Goal: Information Seeking & Learning: Learn about a topic

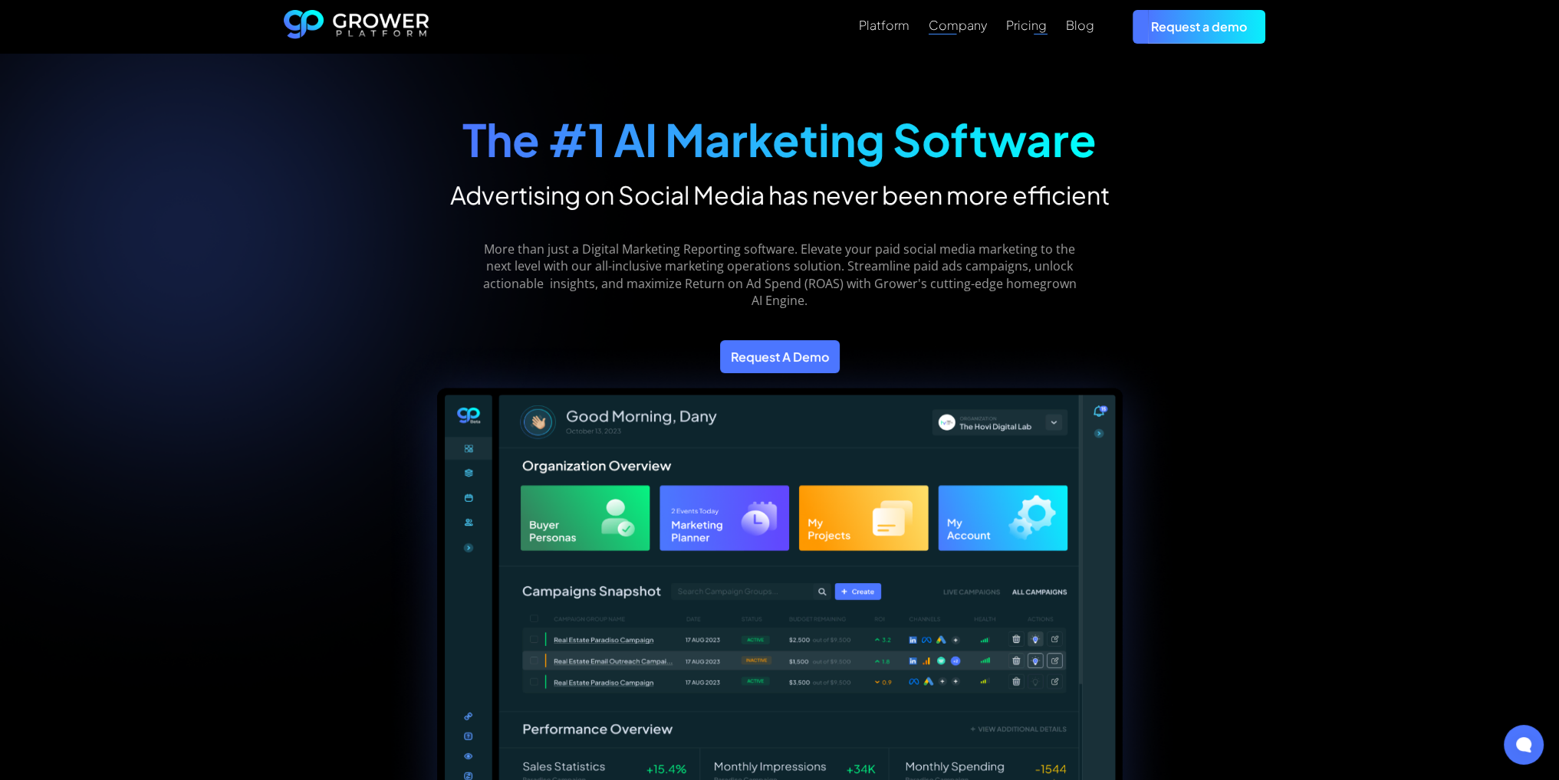
click at [971, 28] on div "Company" at bounding box center [957, 25] width 58 height 15
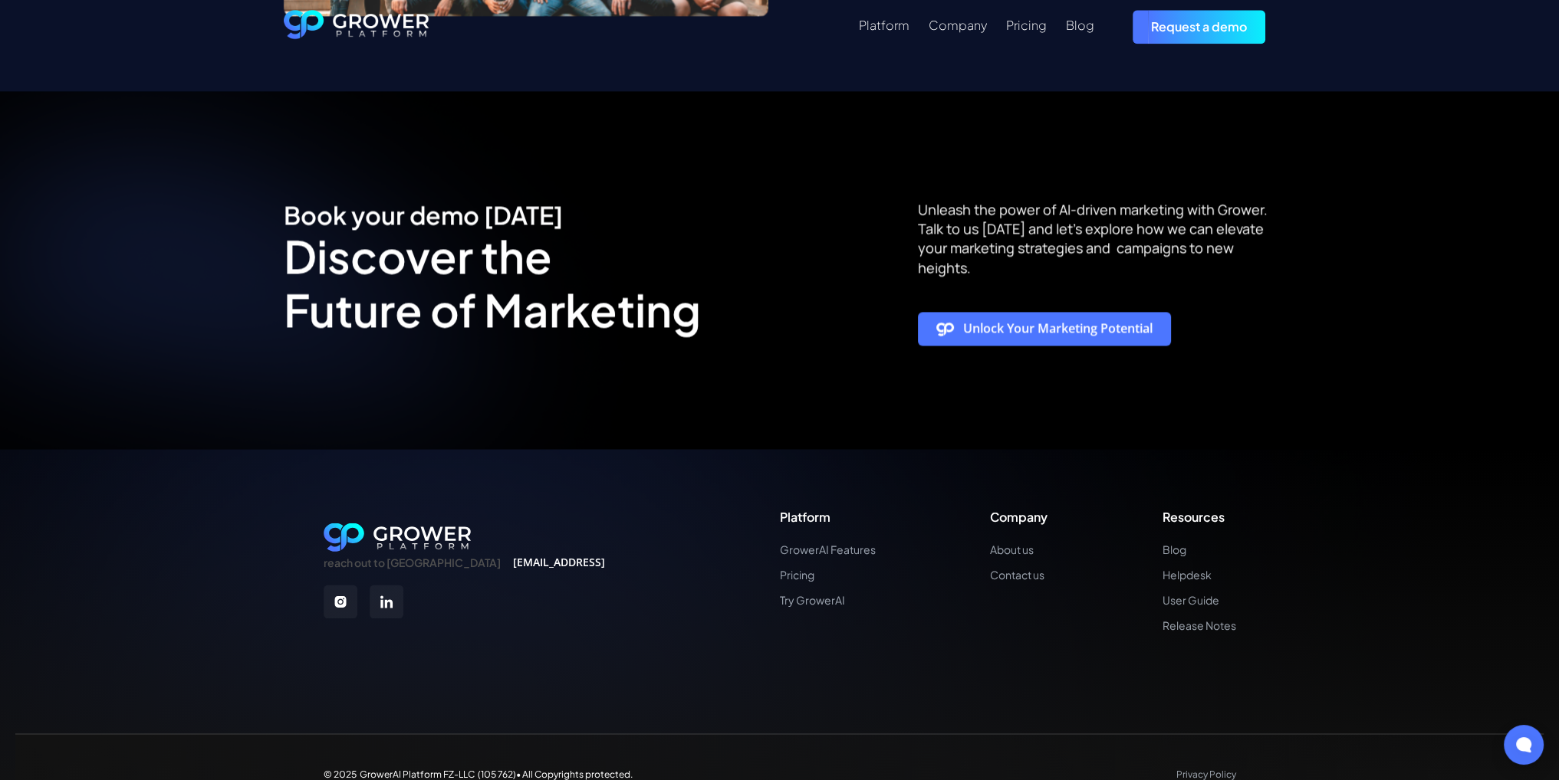
scroll to position [2876, 0]
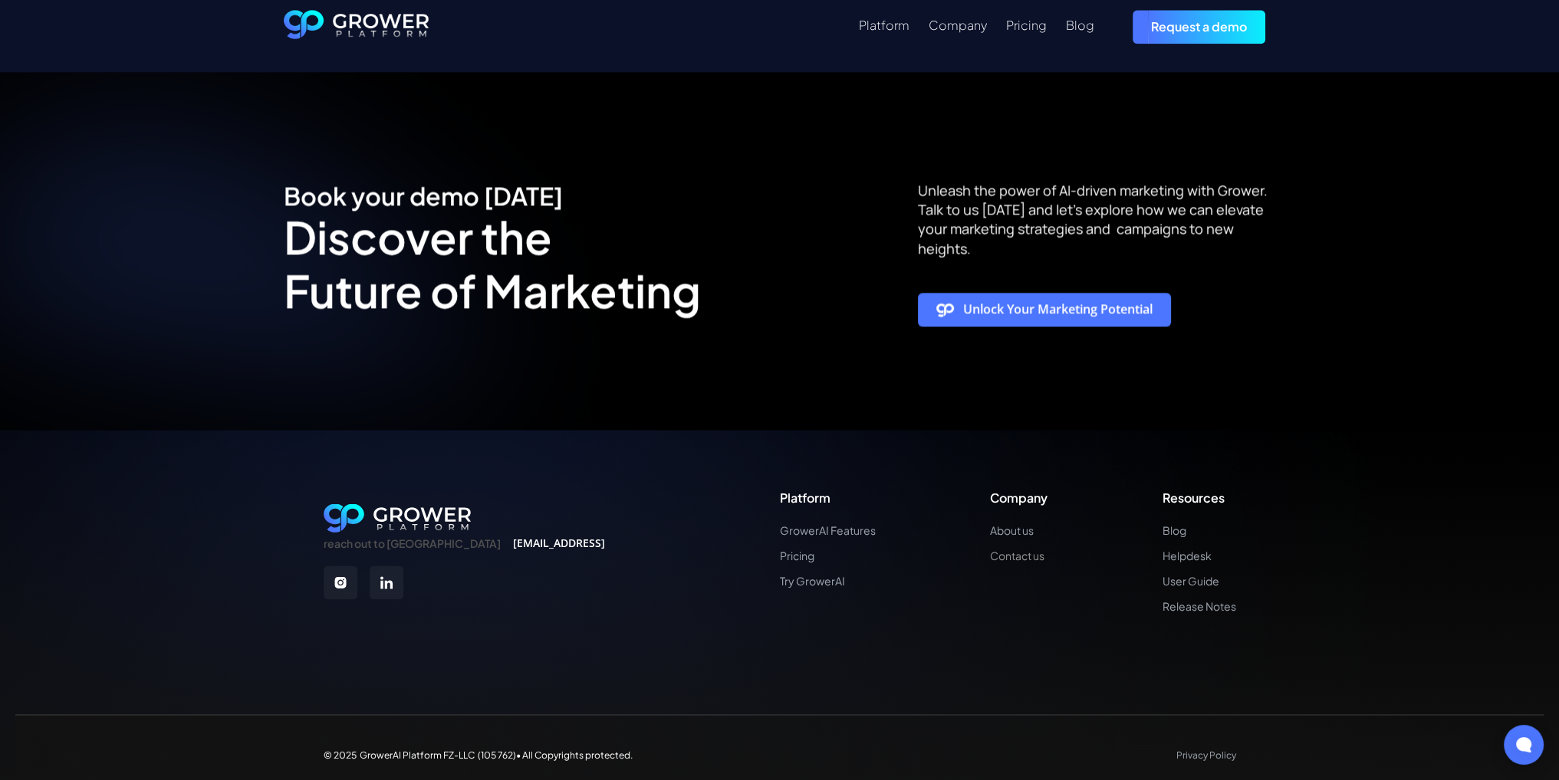
click at [1014, 550] on link "Contact us" at bounding box center [1018, 556] width 57 height 13
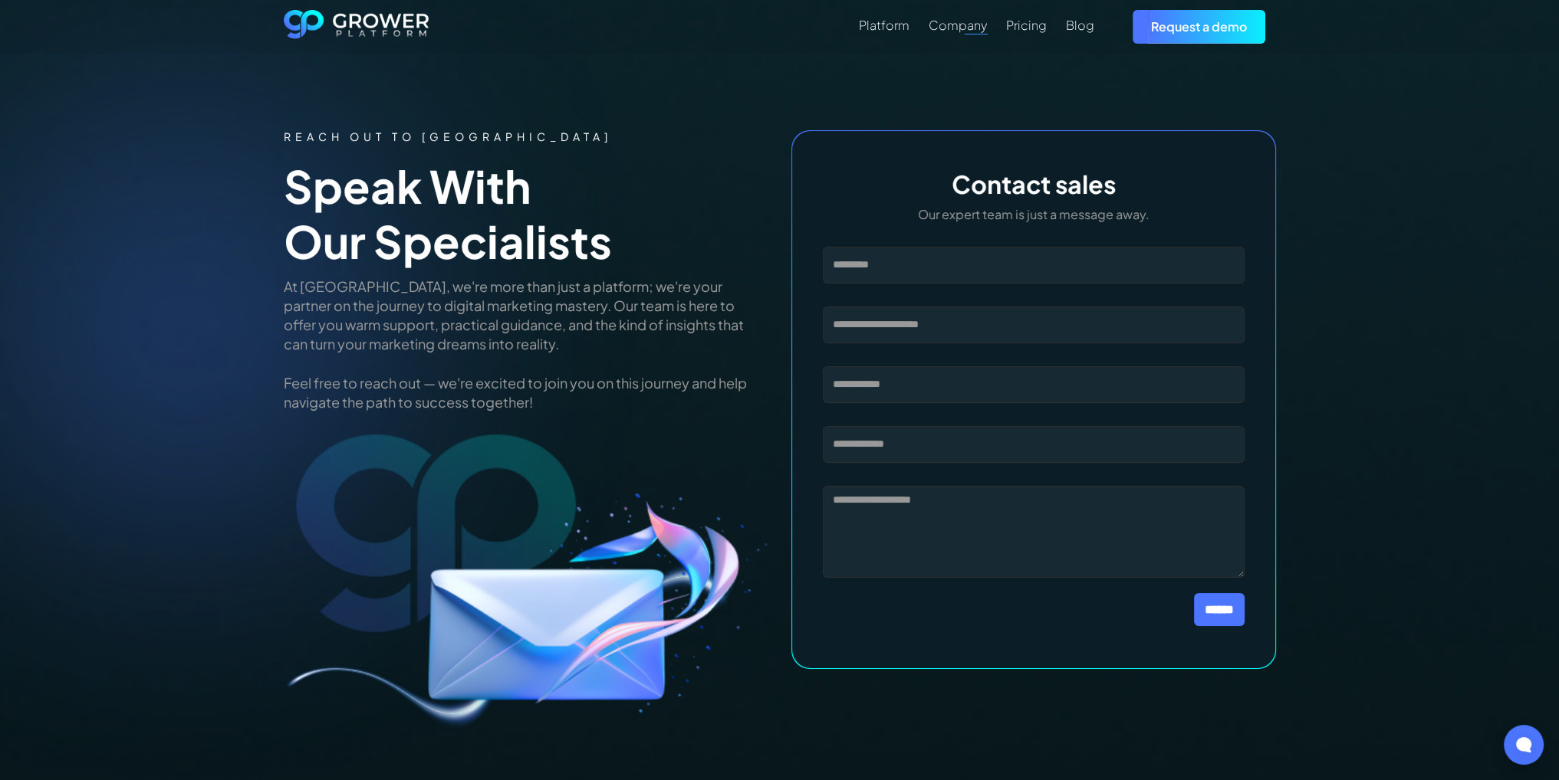
click at [903, 41] on div "Platform Company Pricing Blog Request a demo" at bounding box center [852, 26] width 846 height 33
click at [900, 31] on div "Platform" at bounding box center [884, 25] width 51 height 15
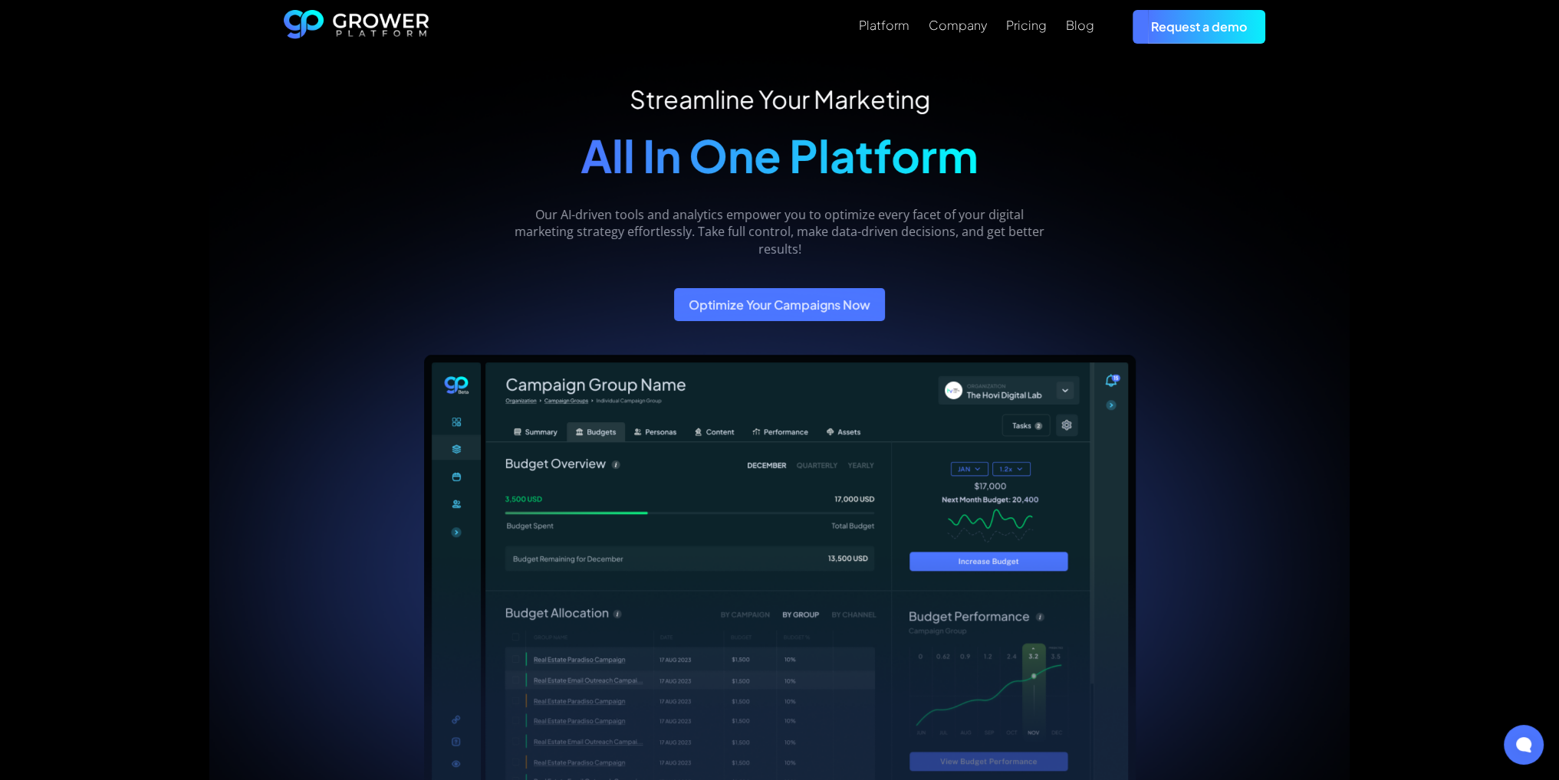
click at [376, 19] on img "home" at bounding box center [357, 27] width 146 height 34
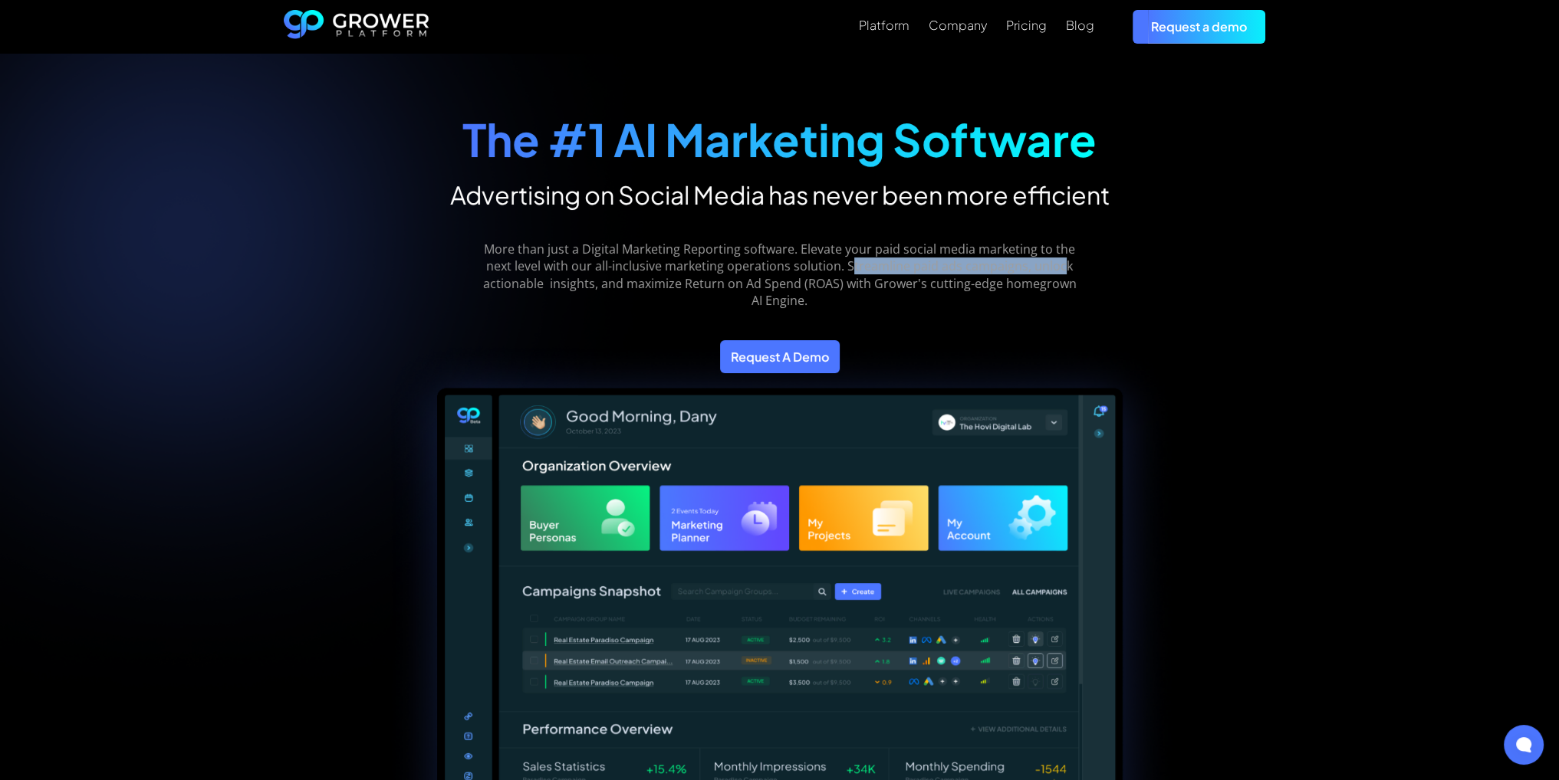
drag, startPoint x: 804, startPoint y: 264, endPoint x: 1056, endPoint y: 270, distance: 251.5
click at [1023, 260] on p "More than just a Digital Marketing Reporting software. Elevate your paid social…" at bounding box center [779, 275] width 616 height 69
click at [1314, 324] on div "The #1 AI Marketing Software Advertising on Social Media has never been more ef…" at bounding box center [779, 691] width 1559 height 1274
drag, startPoint x: 806, startPoint y: 264, endPoint x: 1197, endPoint y: 334, distance: 397.2
click at [1089, 271] on div "More than just a Digital Marketing Reporting software. Elevate your paid social…" at bounding box center [780, 263] width 828 height 107
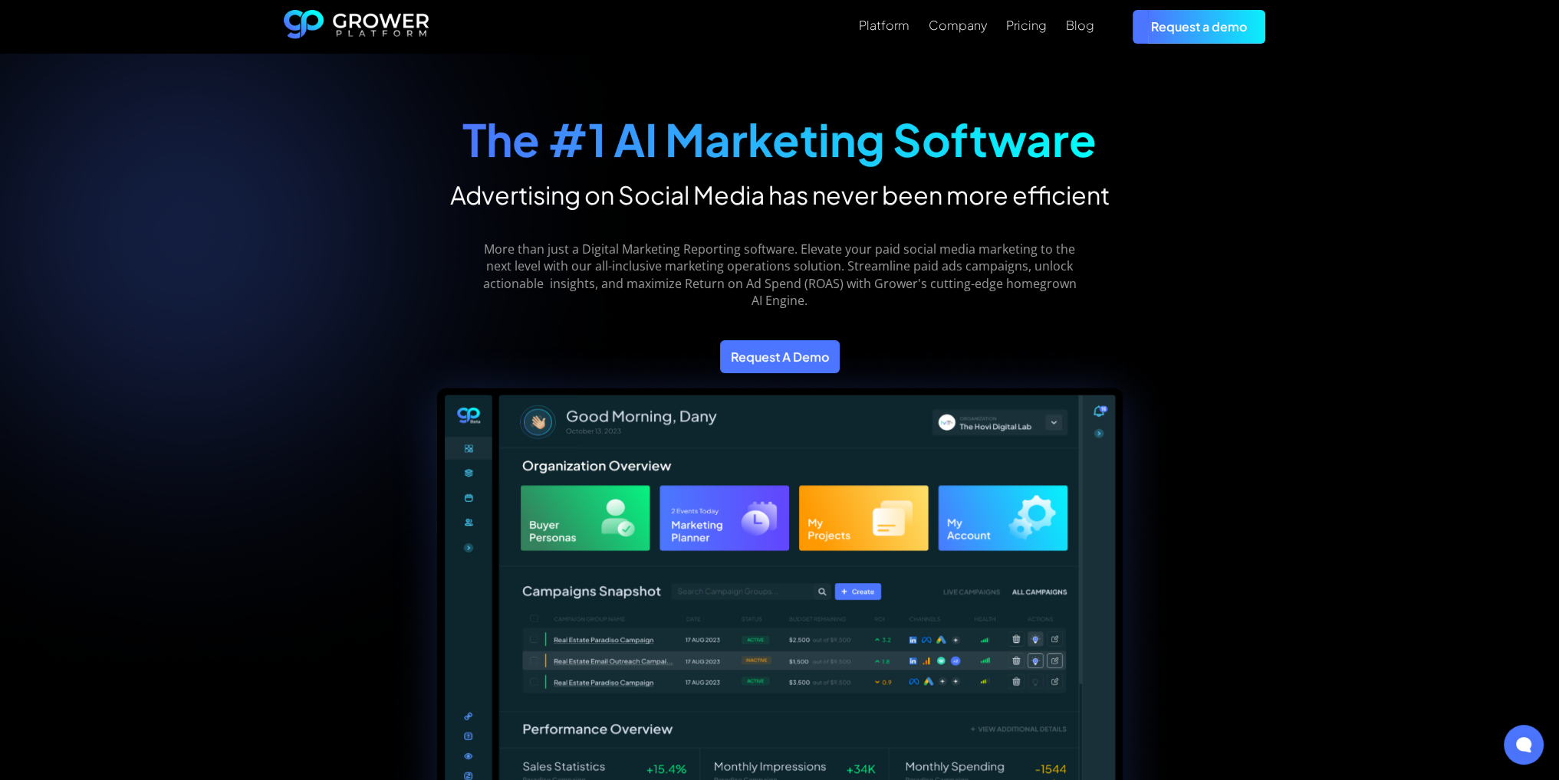
click at [1271, 340] on div at bounding box center [780, 594] width 992 height 595
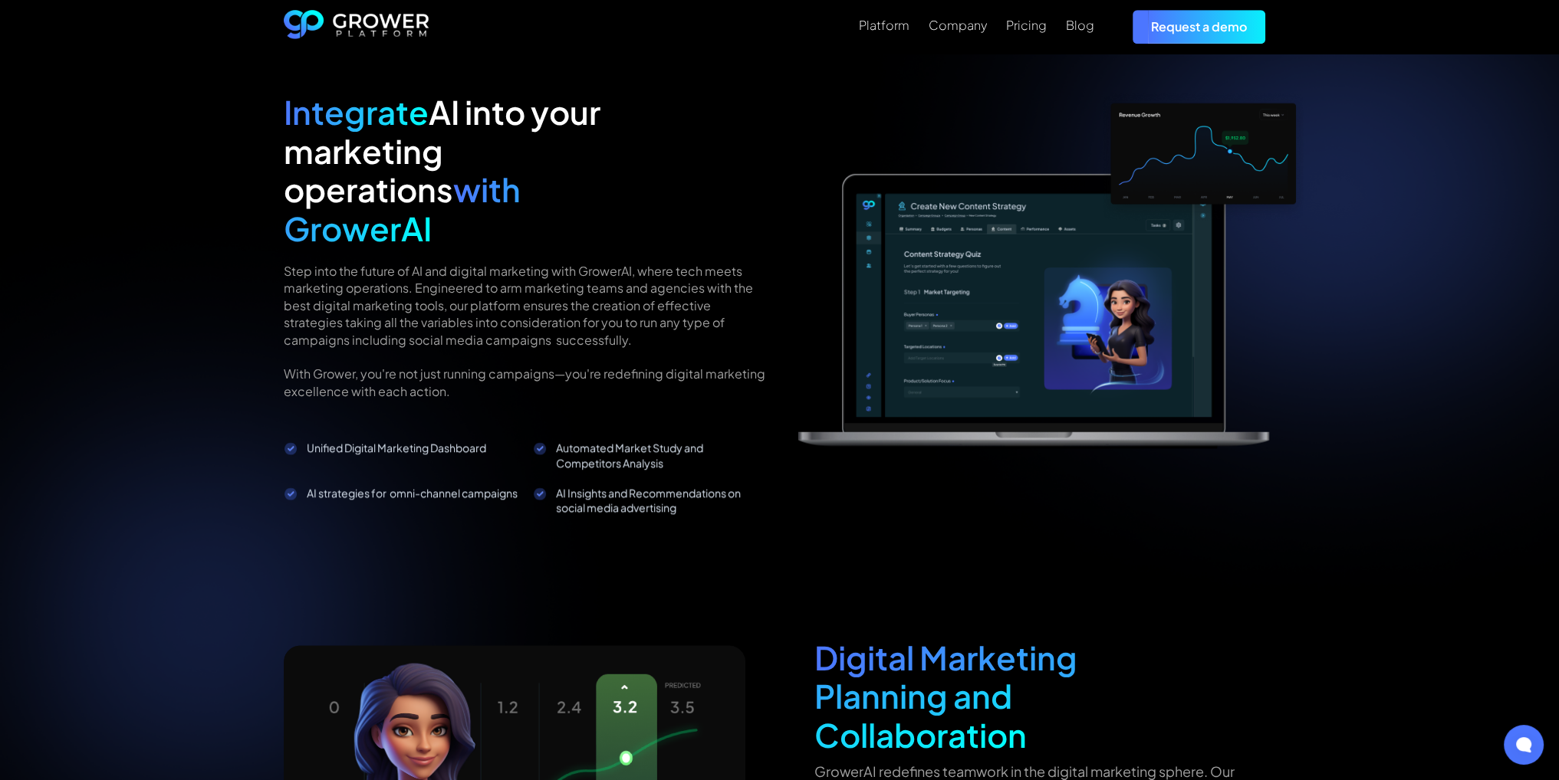
scroll to position [1457, 0]
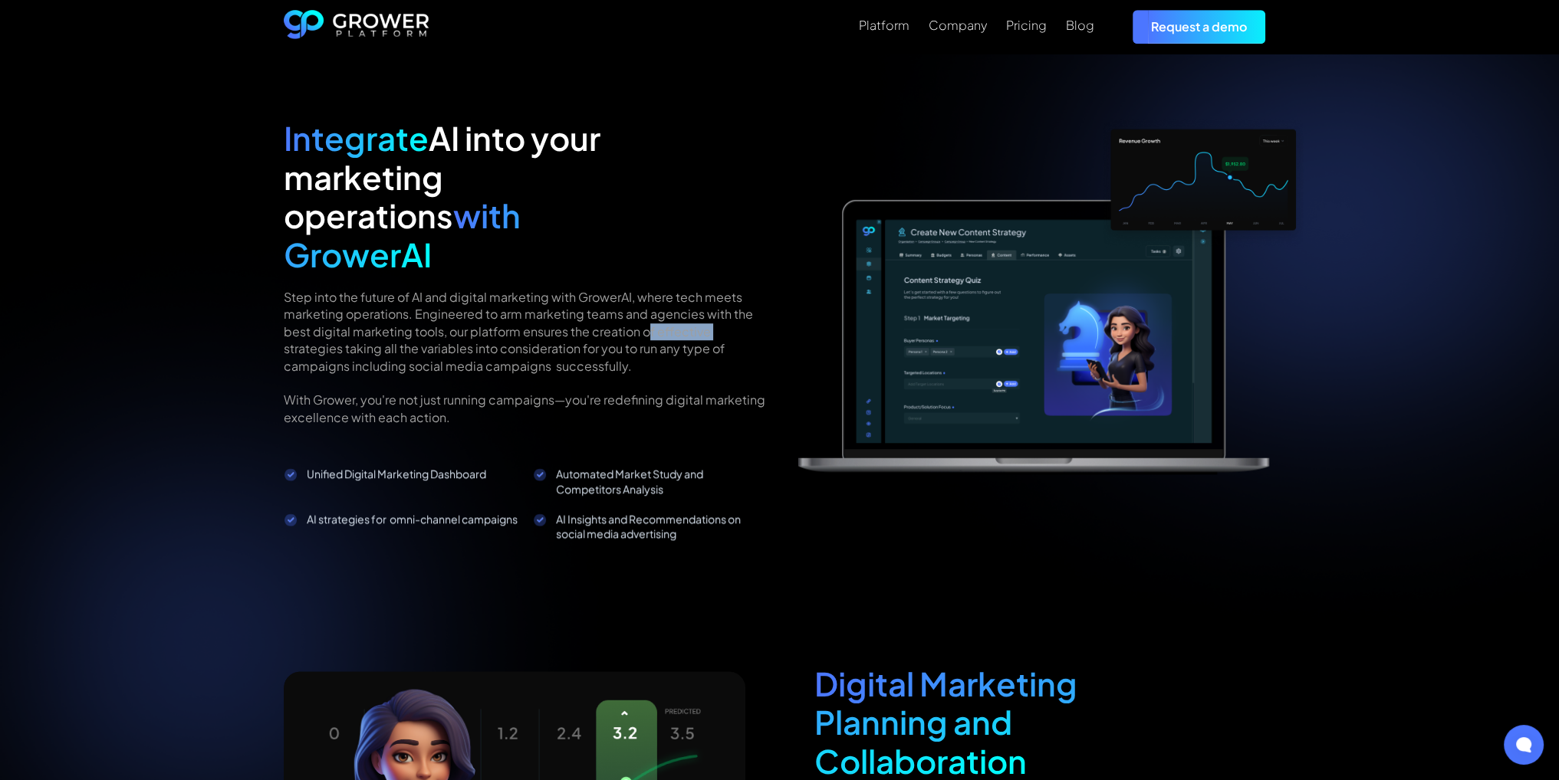
drag, startPoint x: 285, startPoint y: 302, endPoint x: 649, endPoint y: 298, distance: 363.4
click at [649, 298] on p "Step into the future of AI and digital marketing with GrowerAI, where tech meet…" at bounding box center [526, 357] width 485 height 137
click at [170, 340] on div "A digital marketing reporting software that THINKS Connect all your paid media …" at bounding box center [779, 479] width 1559 height 1217
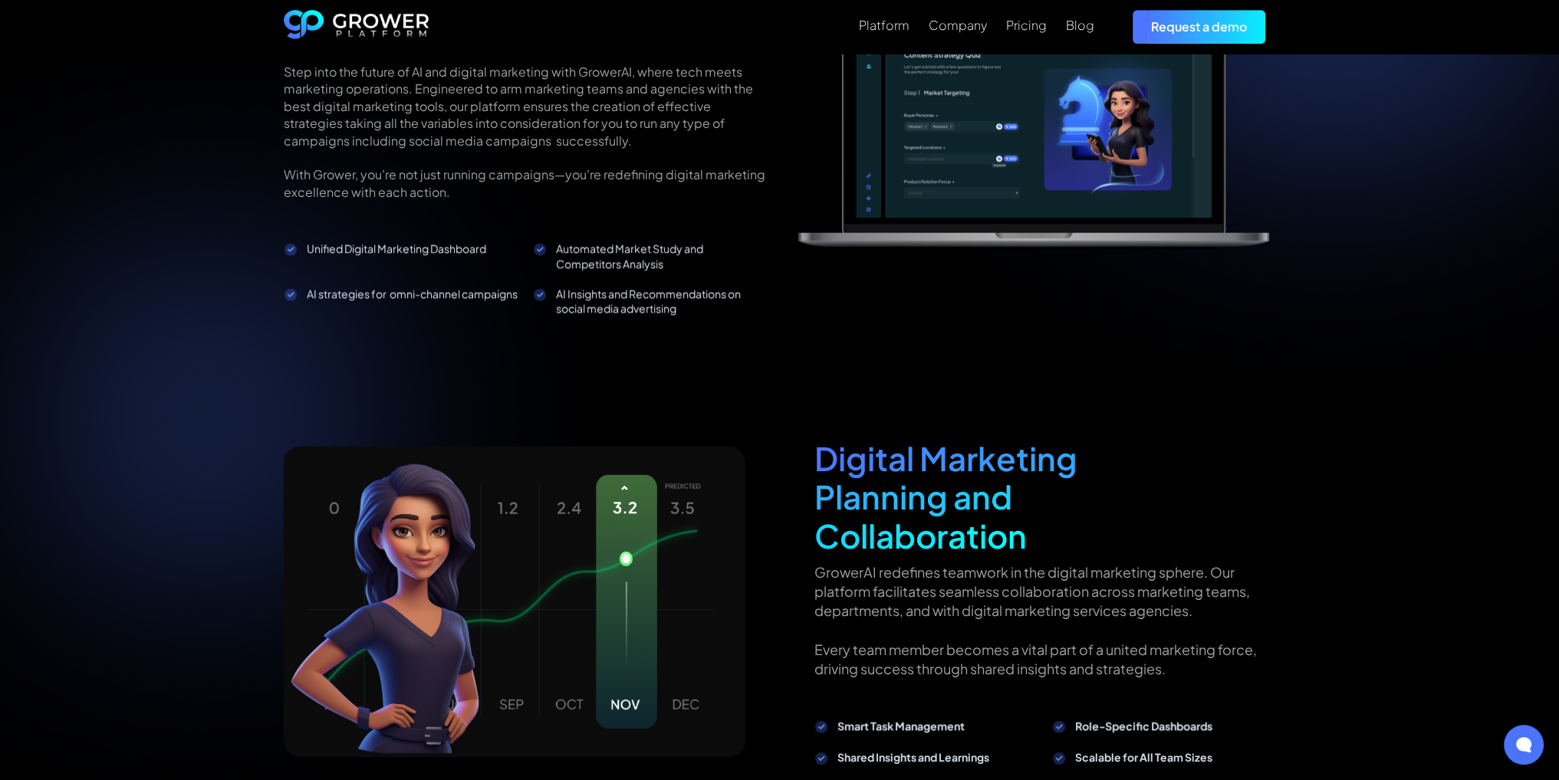
scroll to position [1610, 0]
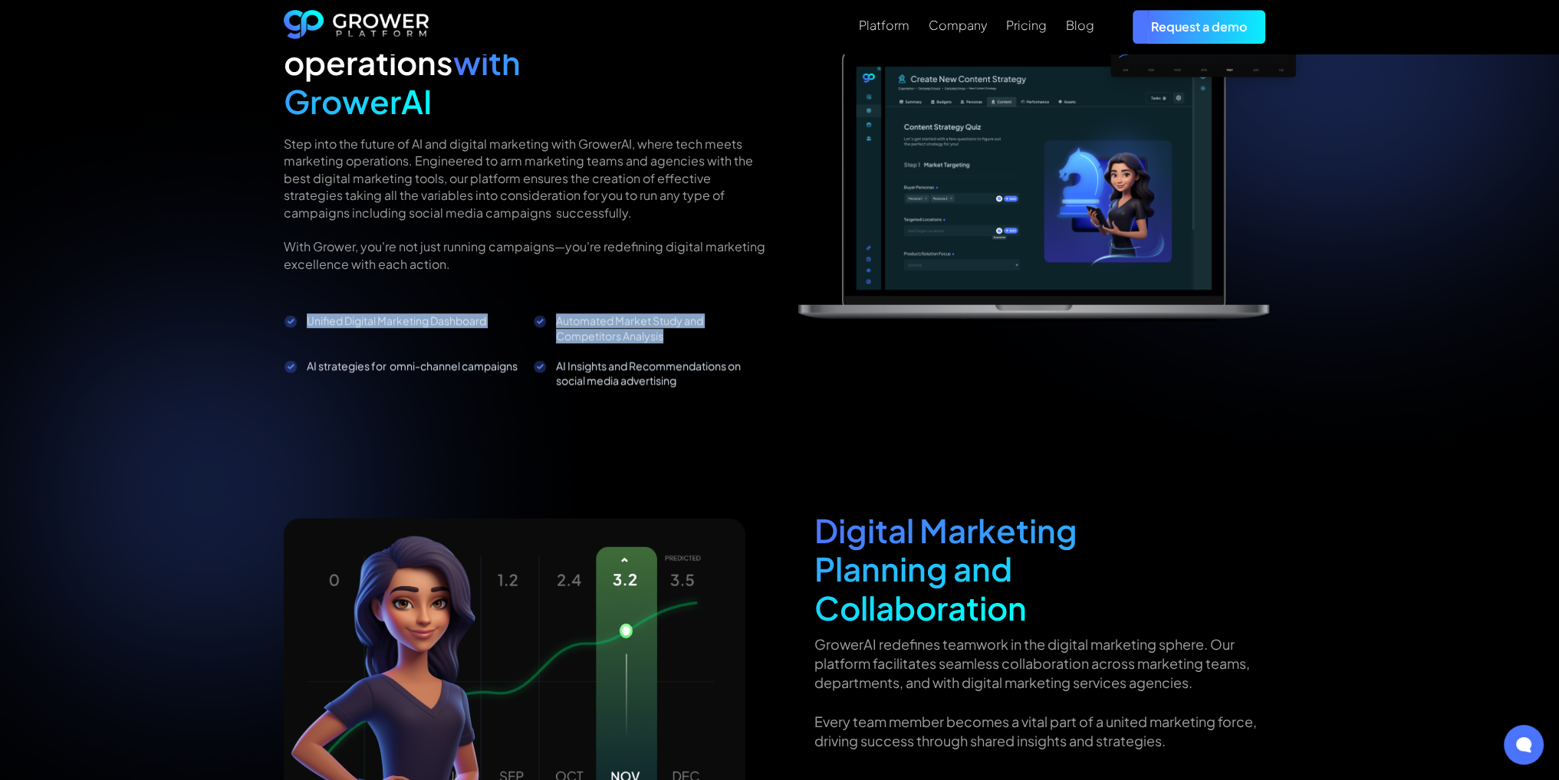
drag, startPoint x: 636, startPoint y: 293, endPoint x: 275, endPoint y: 286, distance: 361.2
click at [275, 286] on div "A digital marketing reporting software that THINKS Connect all your paid media …" at bounding box center [779, 303] width 1035 height 1109
click at [232, 298] on div "A digital marketing reporting software that THINKS Connect all your paid media …" at bounding box center [779, 326] width 1559 height 1217
click at [264, 338] on div "A digital marketing reporting software that THINKS Connect all your paid media …" at bounding box center [779, 303] width 1035 height 1109
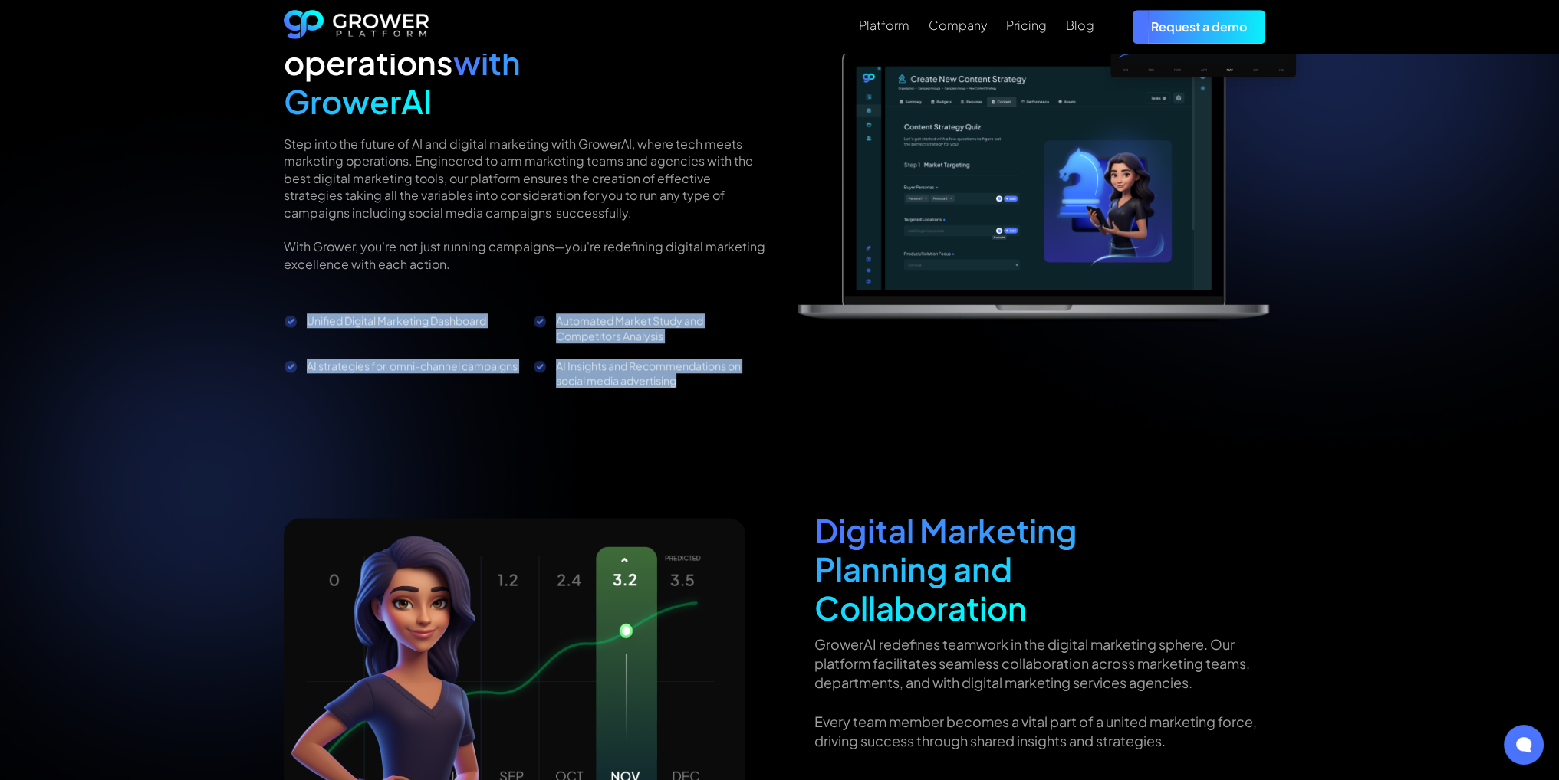
drag, startPoint x: 707, startPoint y: 349, endPoint x: 638, endPoint y: 440, distance: 114.4
click at [274, 284] on div "A digital marketing reporting software that THINKS Connect all your paid media …" at bounding box center [779, 303] width 1035 height 1109
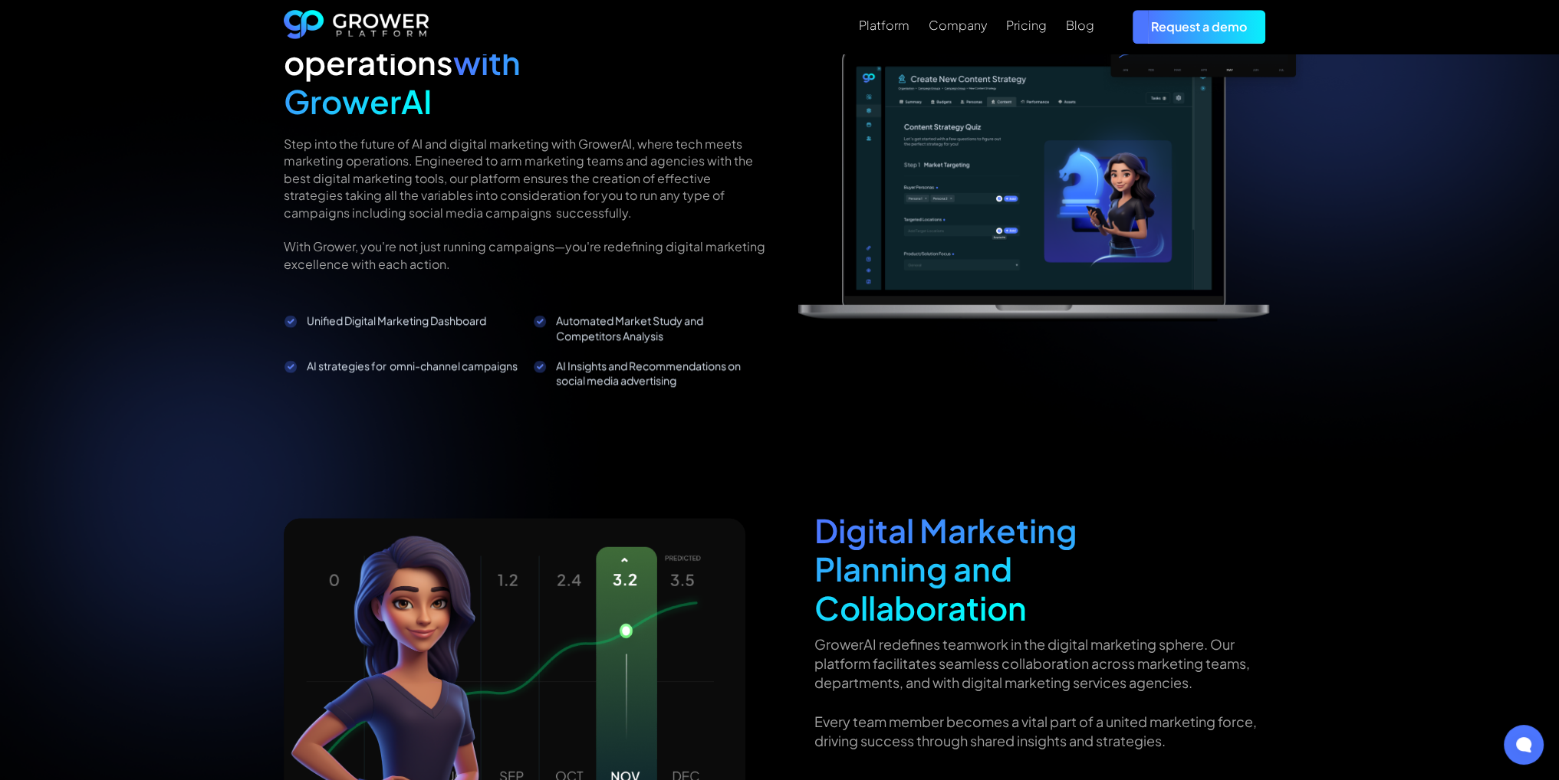
click at [1168, 401] on div "Integrate AI into your marketing operations with GrowerAI Step into the future …" at bounding box center [780, 401] width 992 height 871
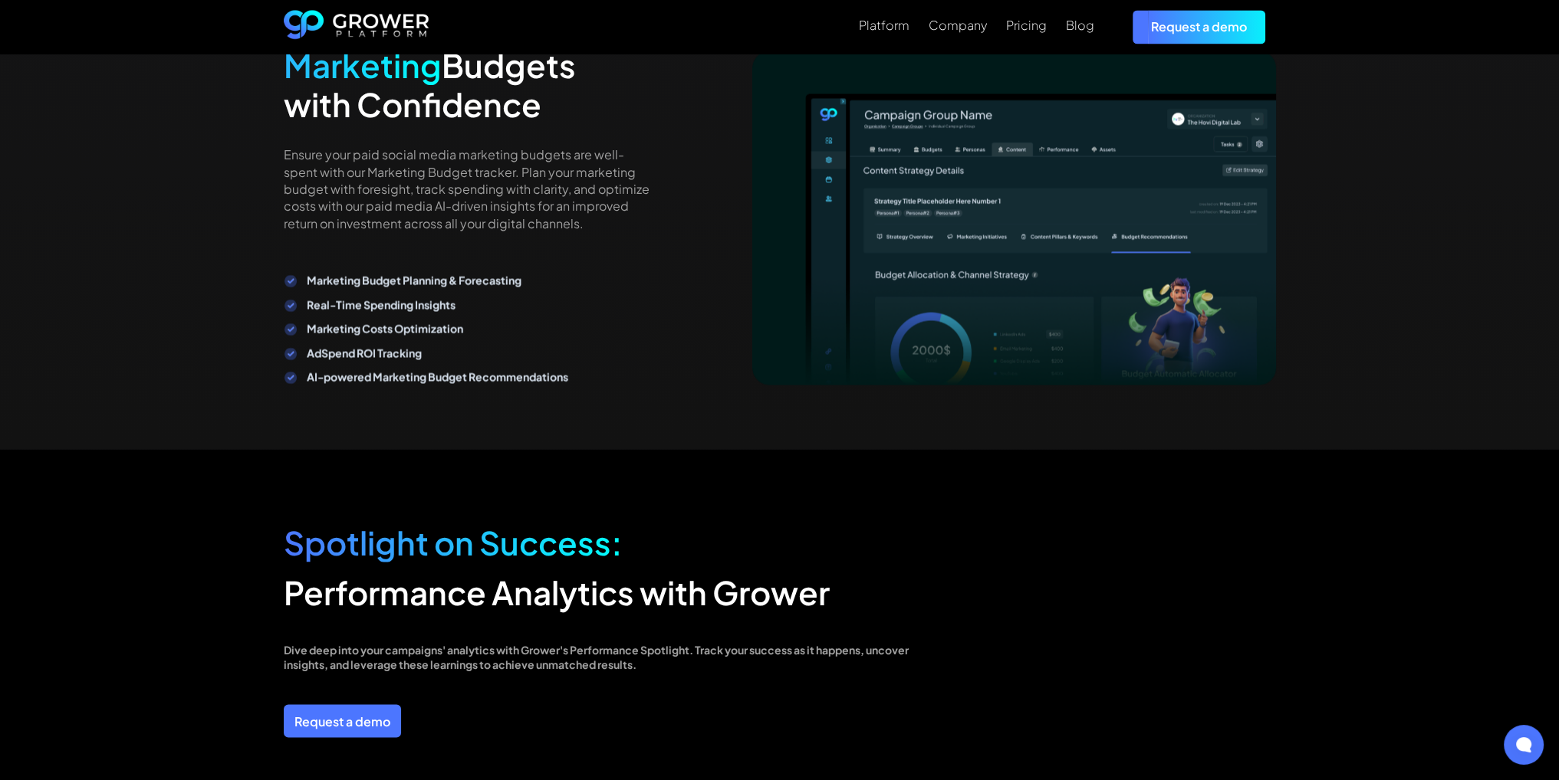
scroll to position [3450, 0]
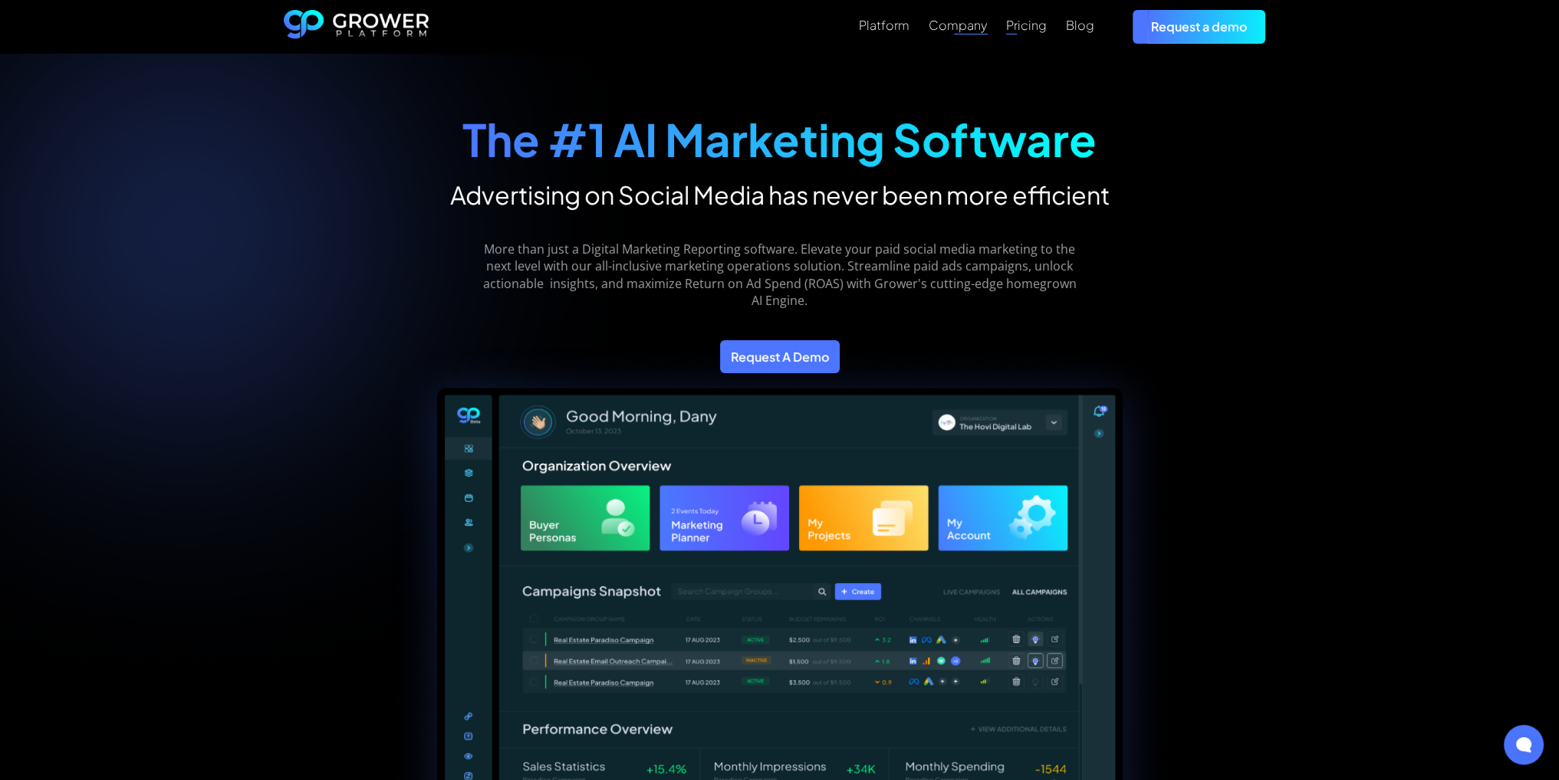
click at [1033, 24] on div "Pricing" at bounding box center [1026, 25] width 41 height 15
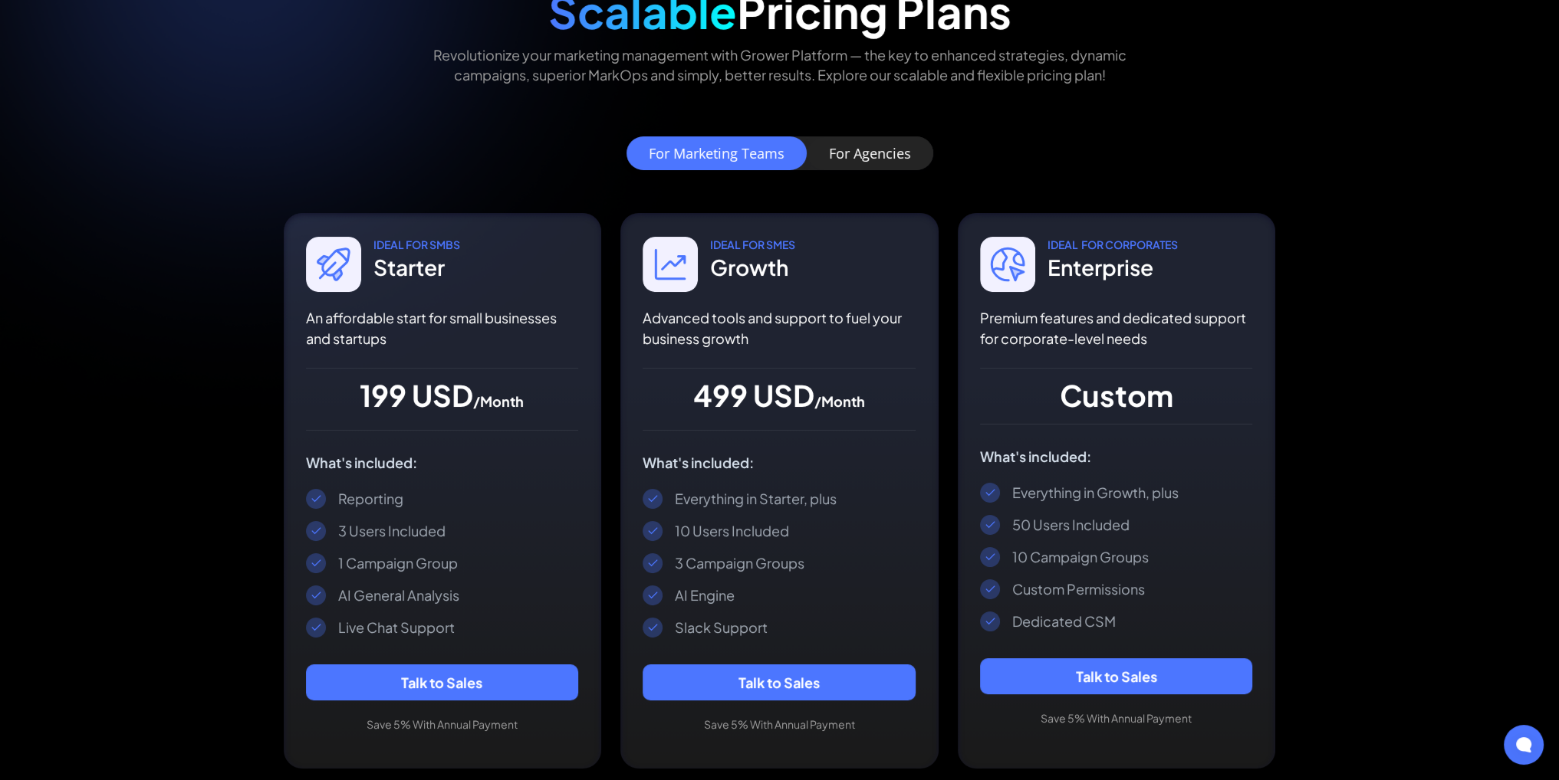
scroll to position [230, 0]
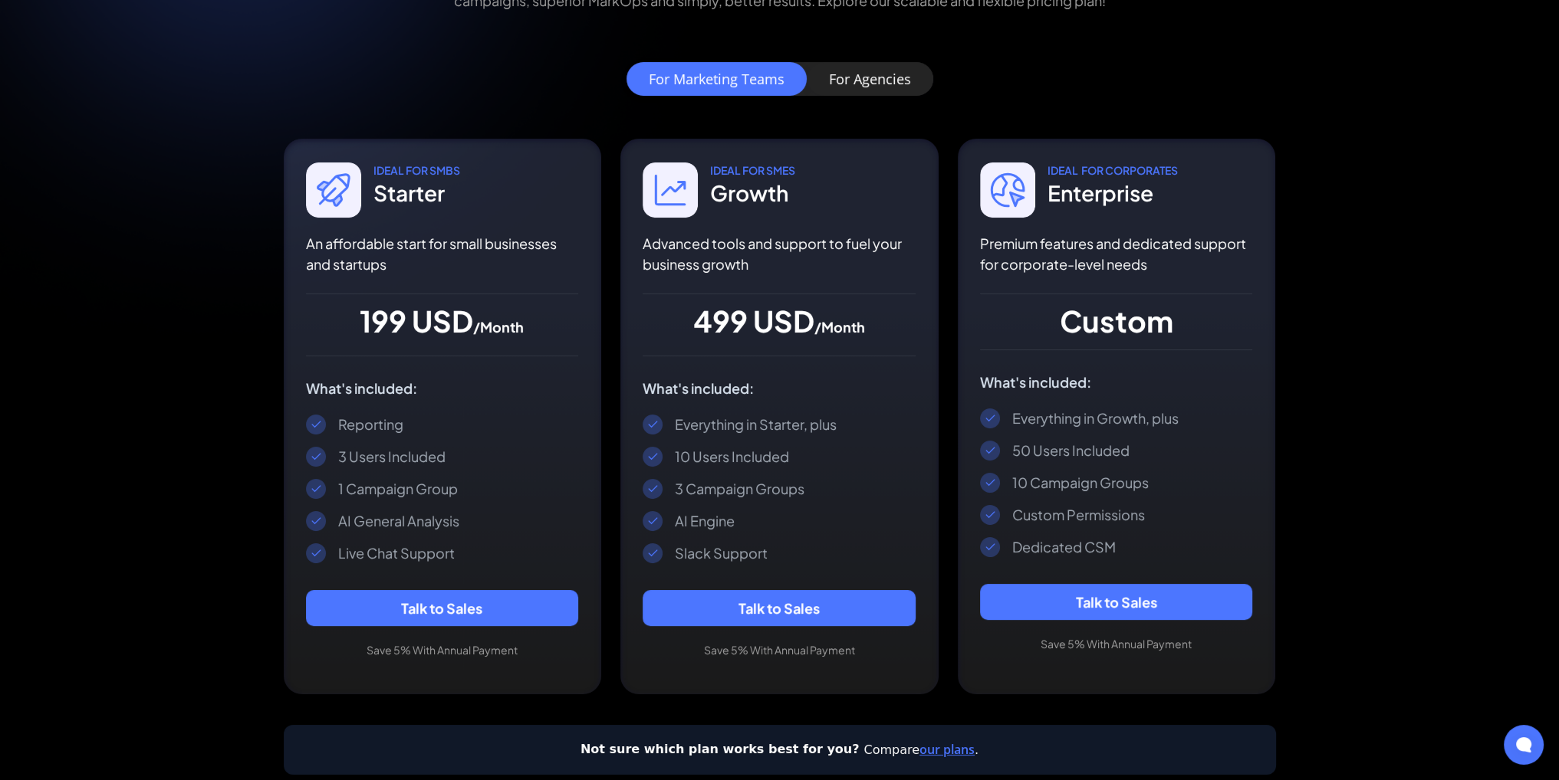
click at [866, 80] on div "For Agencies" at bounding box center [870, 78] width 82 height 15
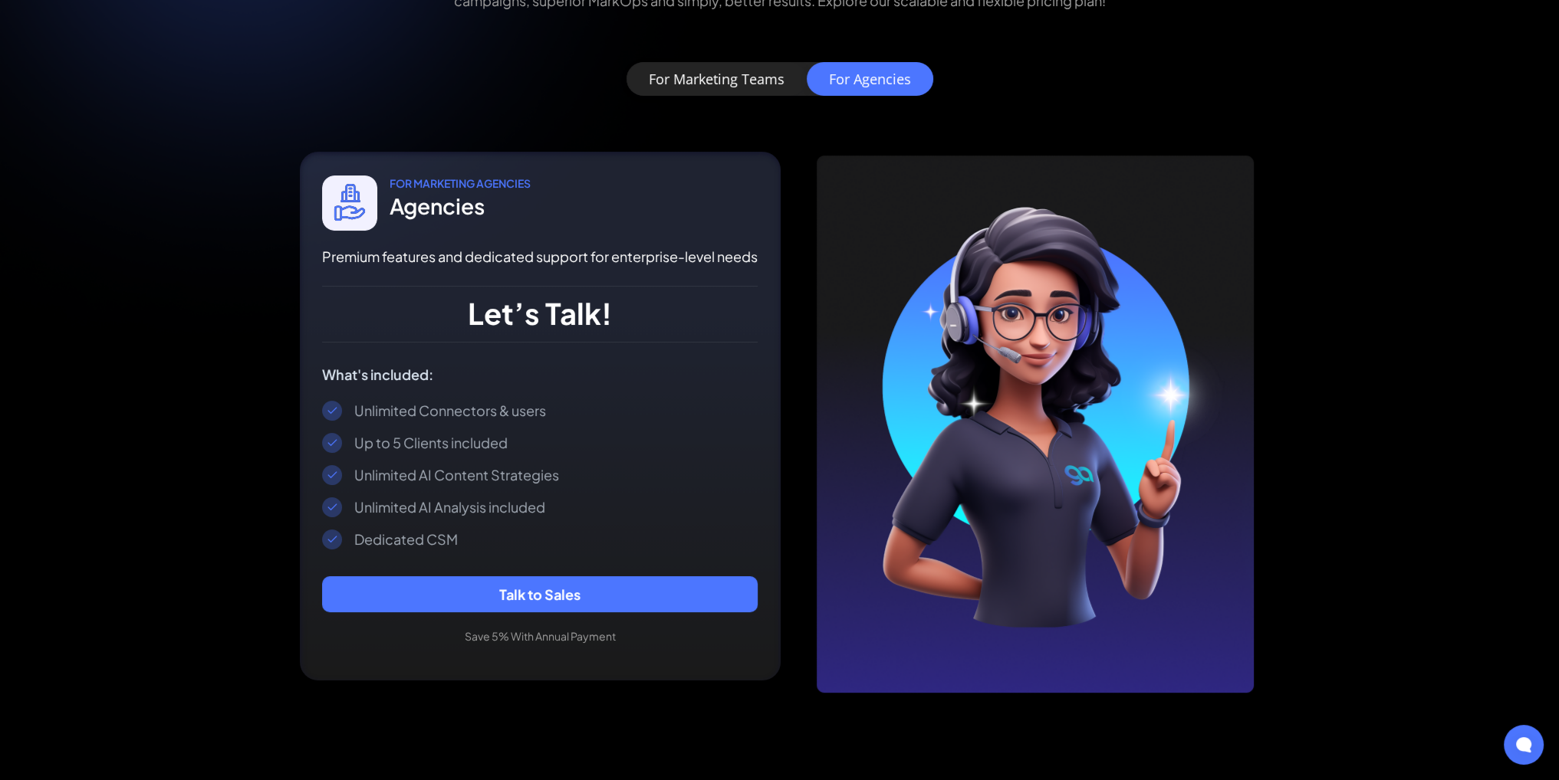
click at [681, 84] on div "For Marketing Teams" at bounding box center [717, 78] width 136 height 15
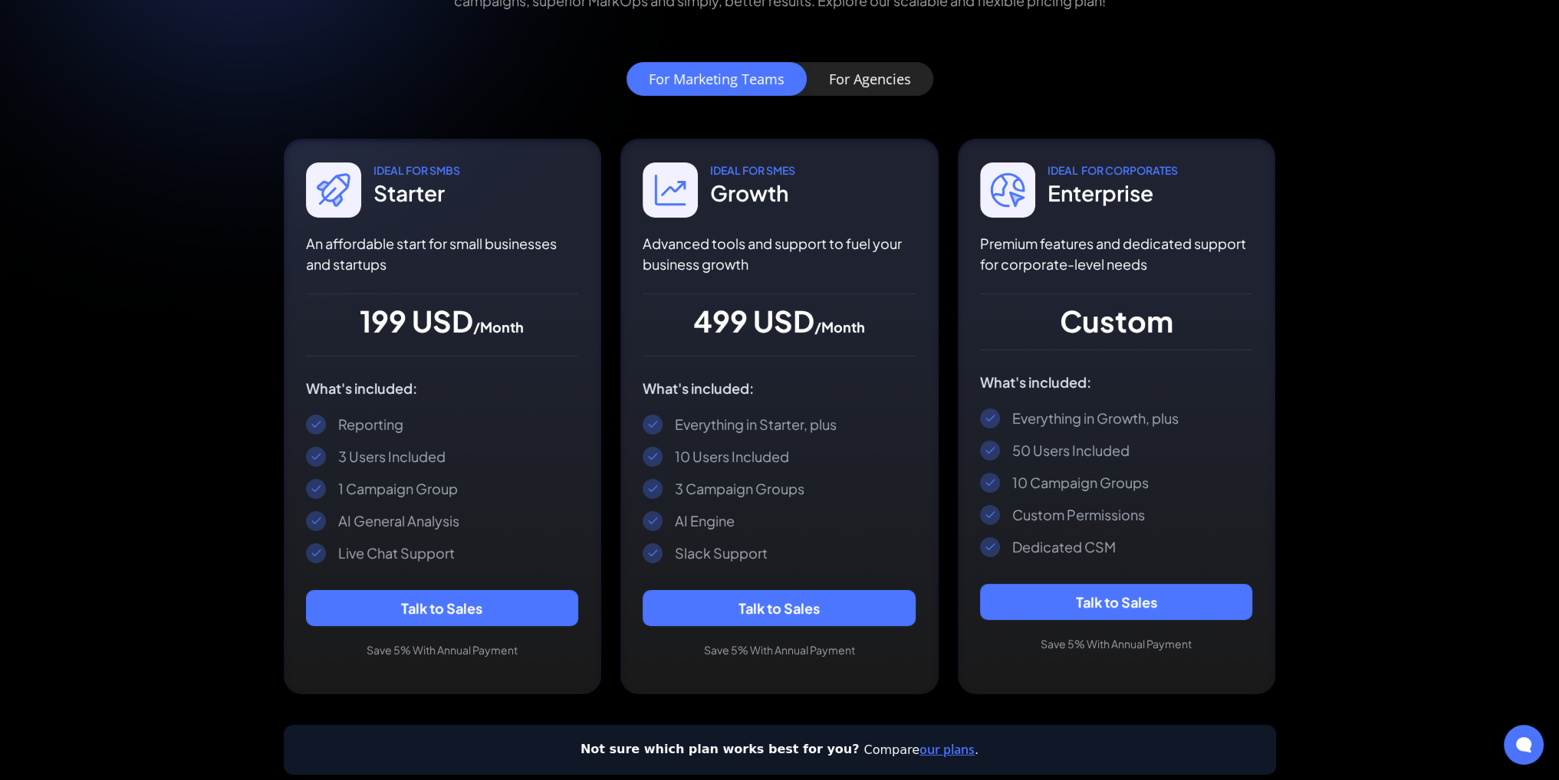
click at [867, 87] on div "For Agencies" at bounding box center [870, 78] width 82 height 15
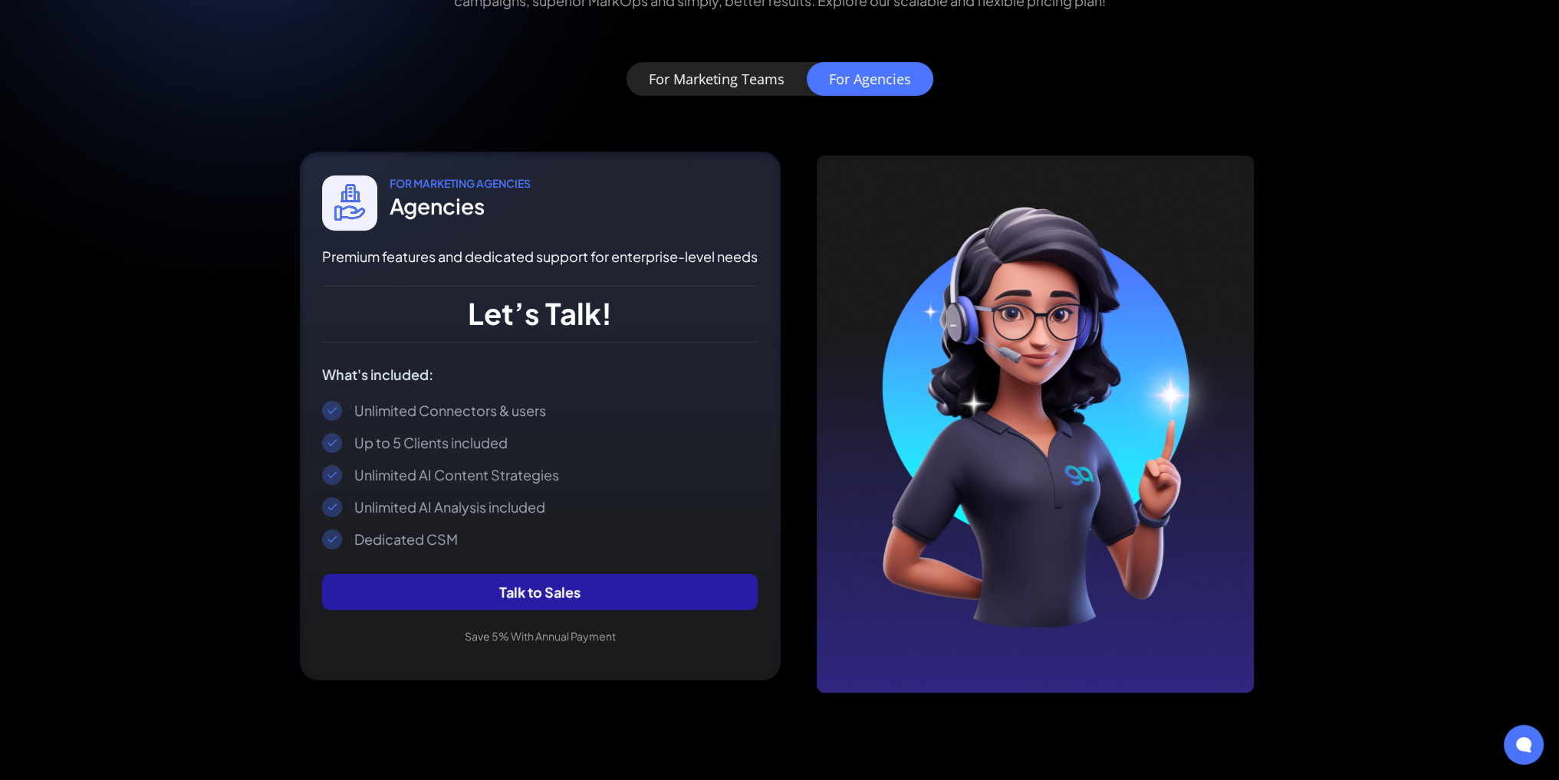
click at [602, 583] on link "Talk to Sales" at bounding box center [539, 592] width 435 height 36
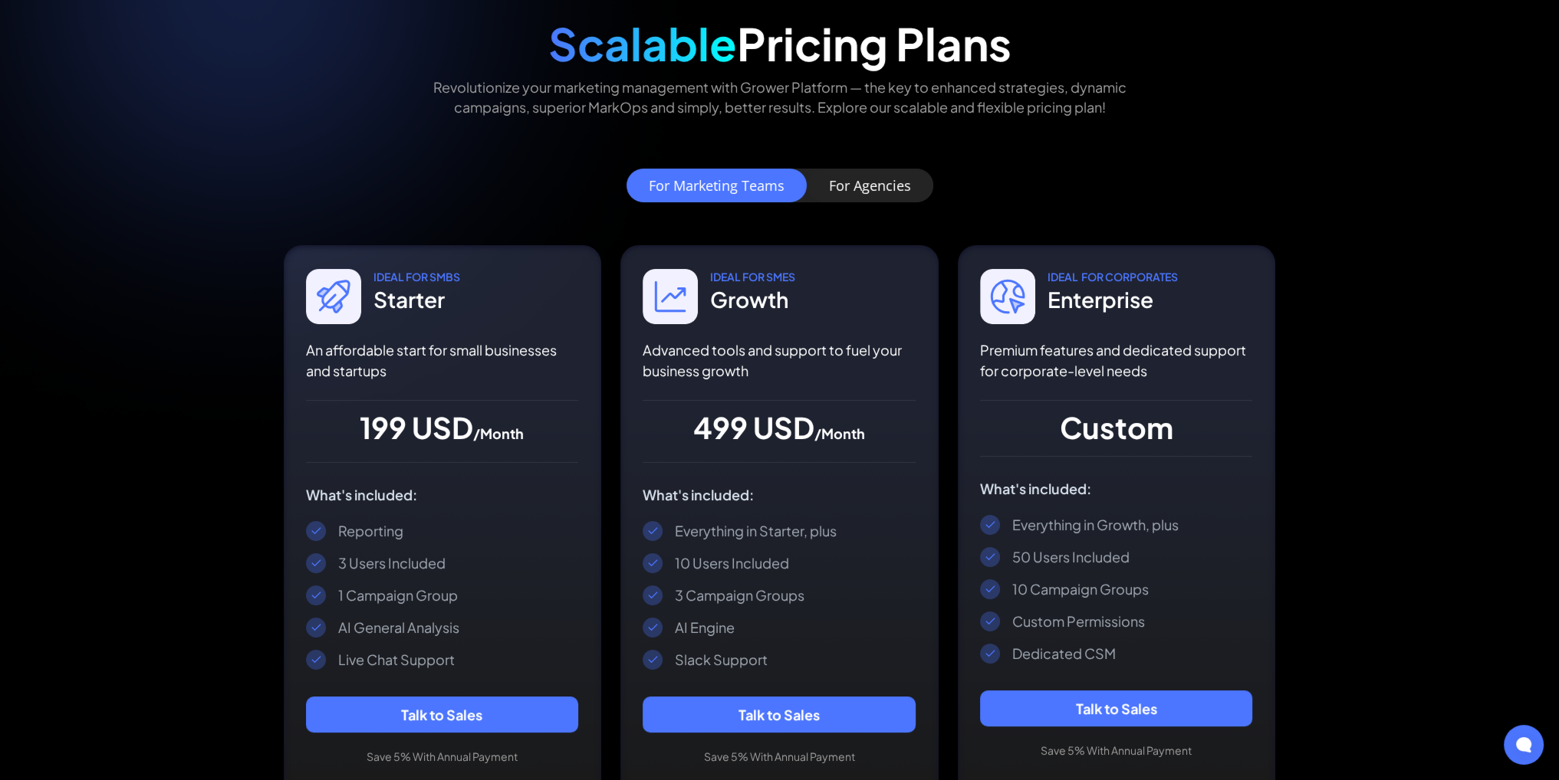
scroll to position [94, 0]
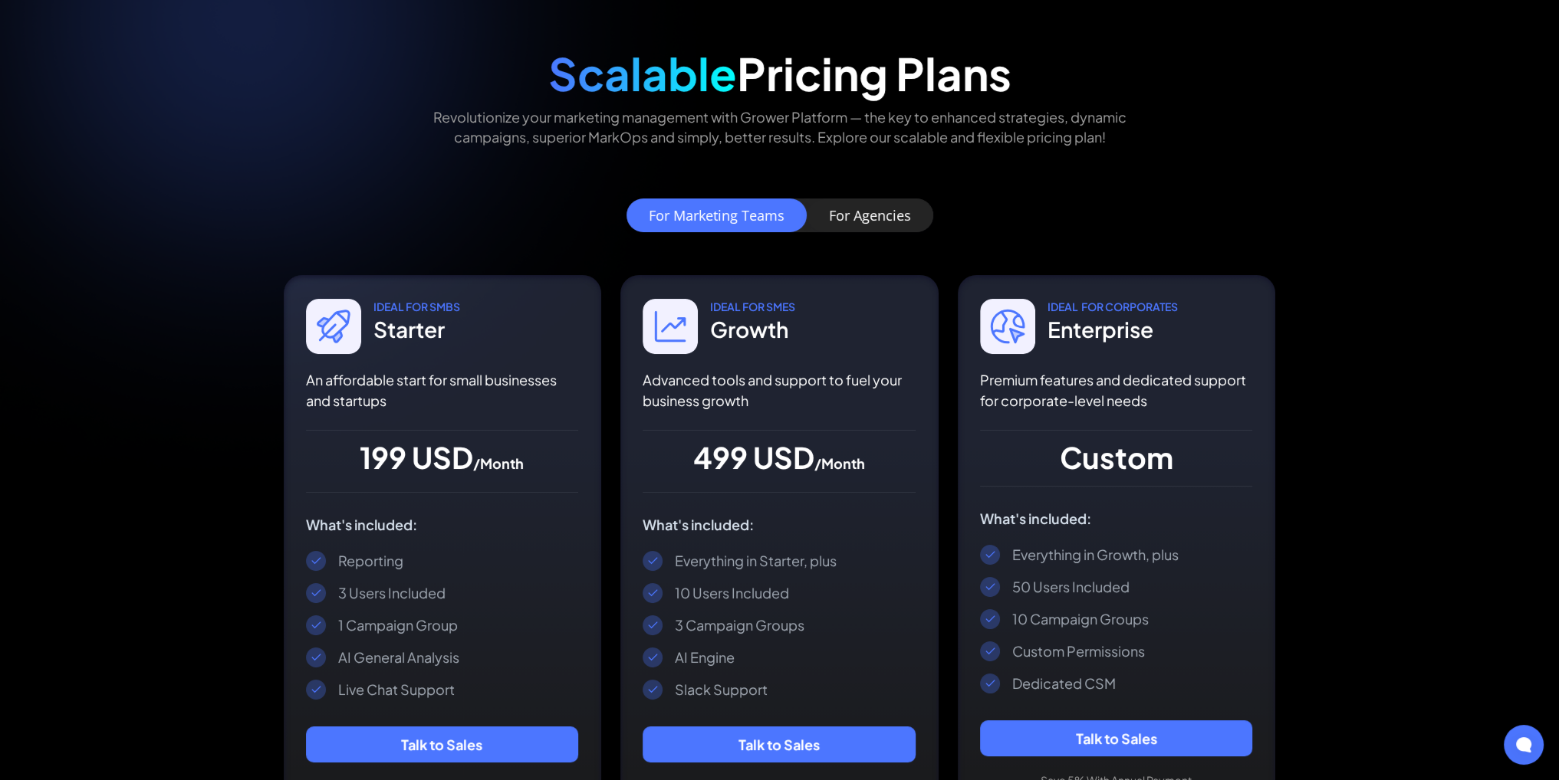
click at [882, 230] on link "For Agencies" at bounding box center [870, 216] width 126 height 34
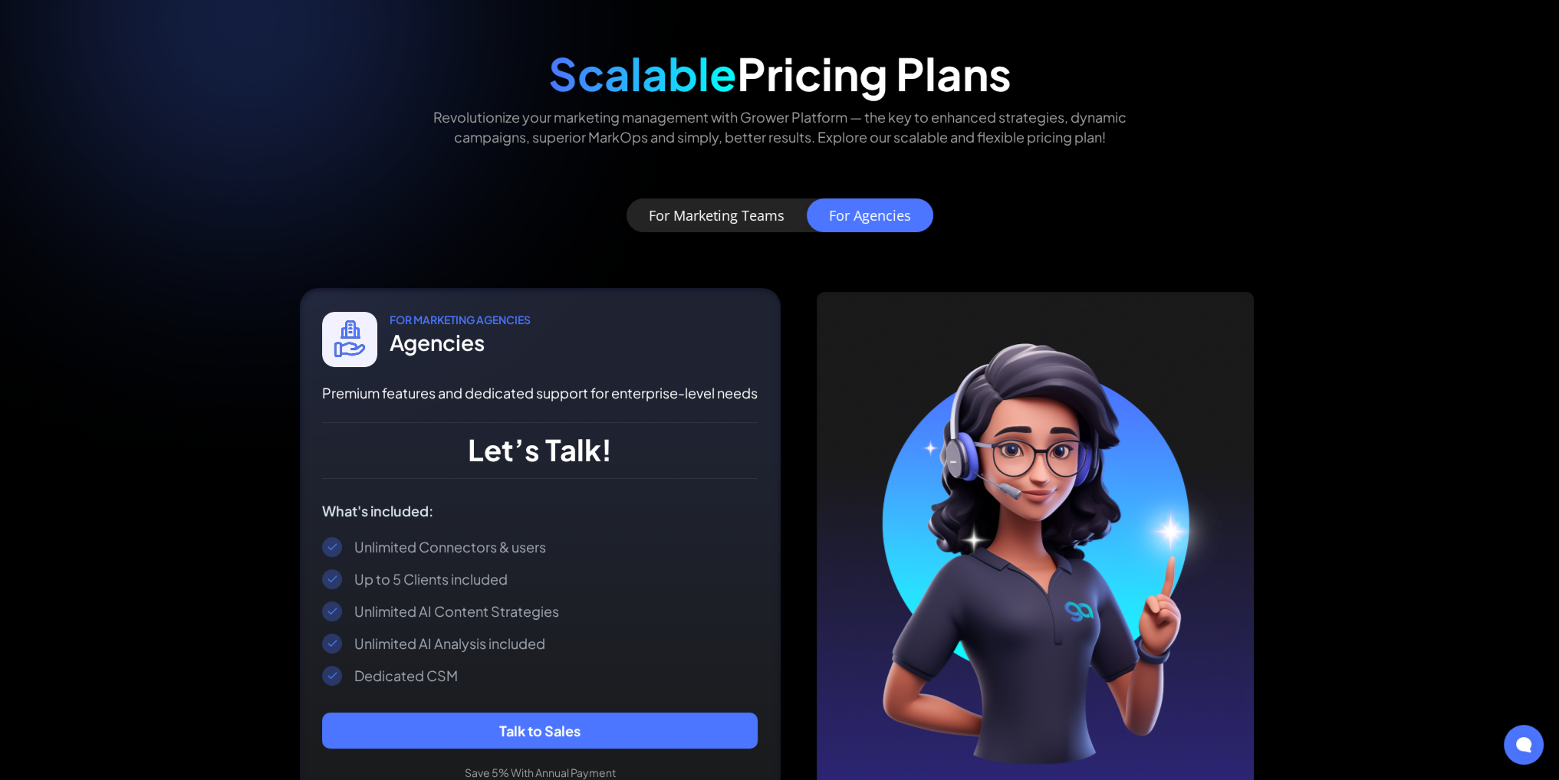
scroll to position [247, 0]
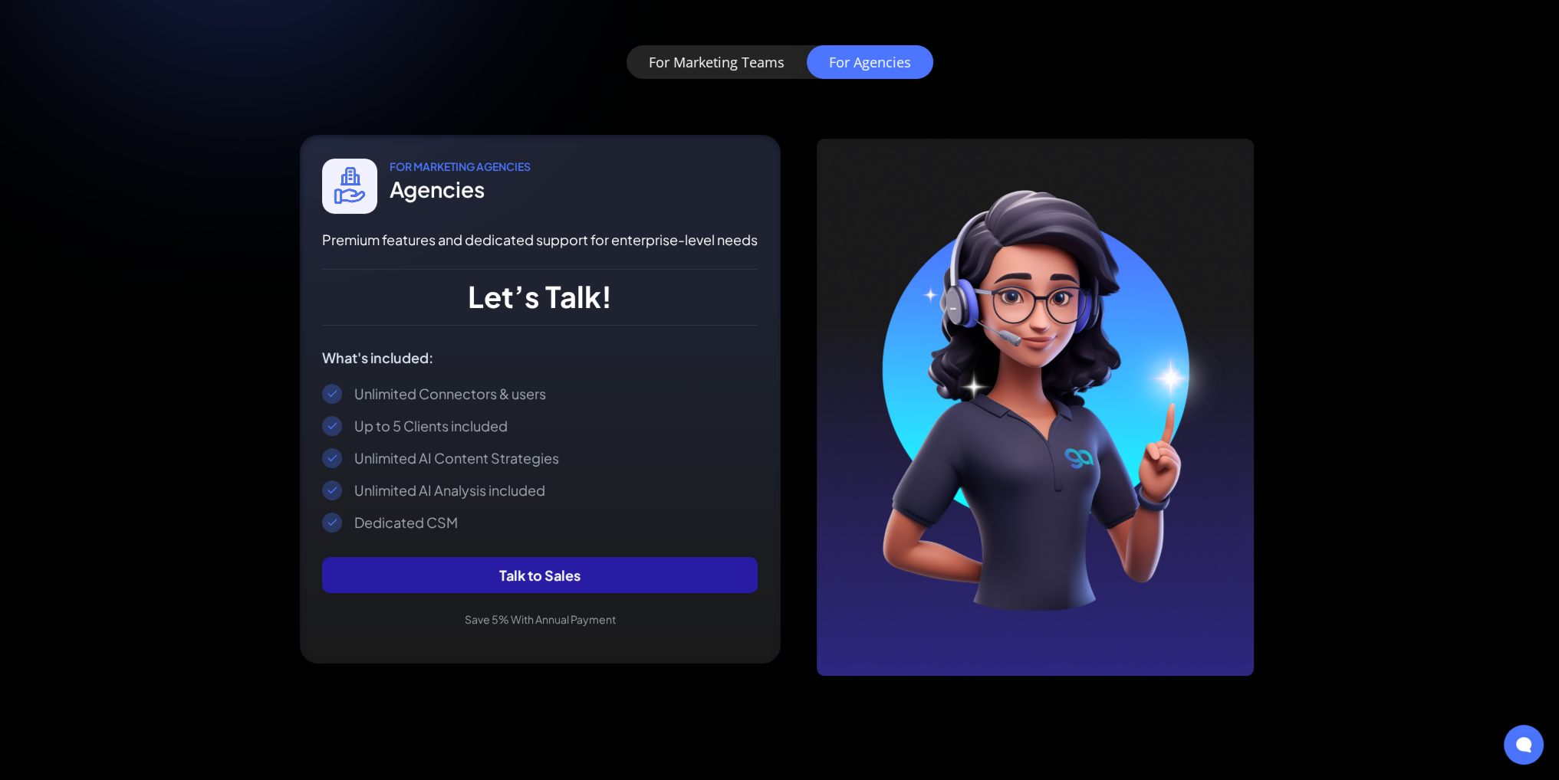
click at [550, 566] on link "Talk to Sales" at bounding box center [539, 575] width 435 height 36
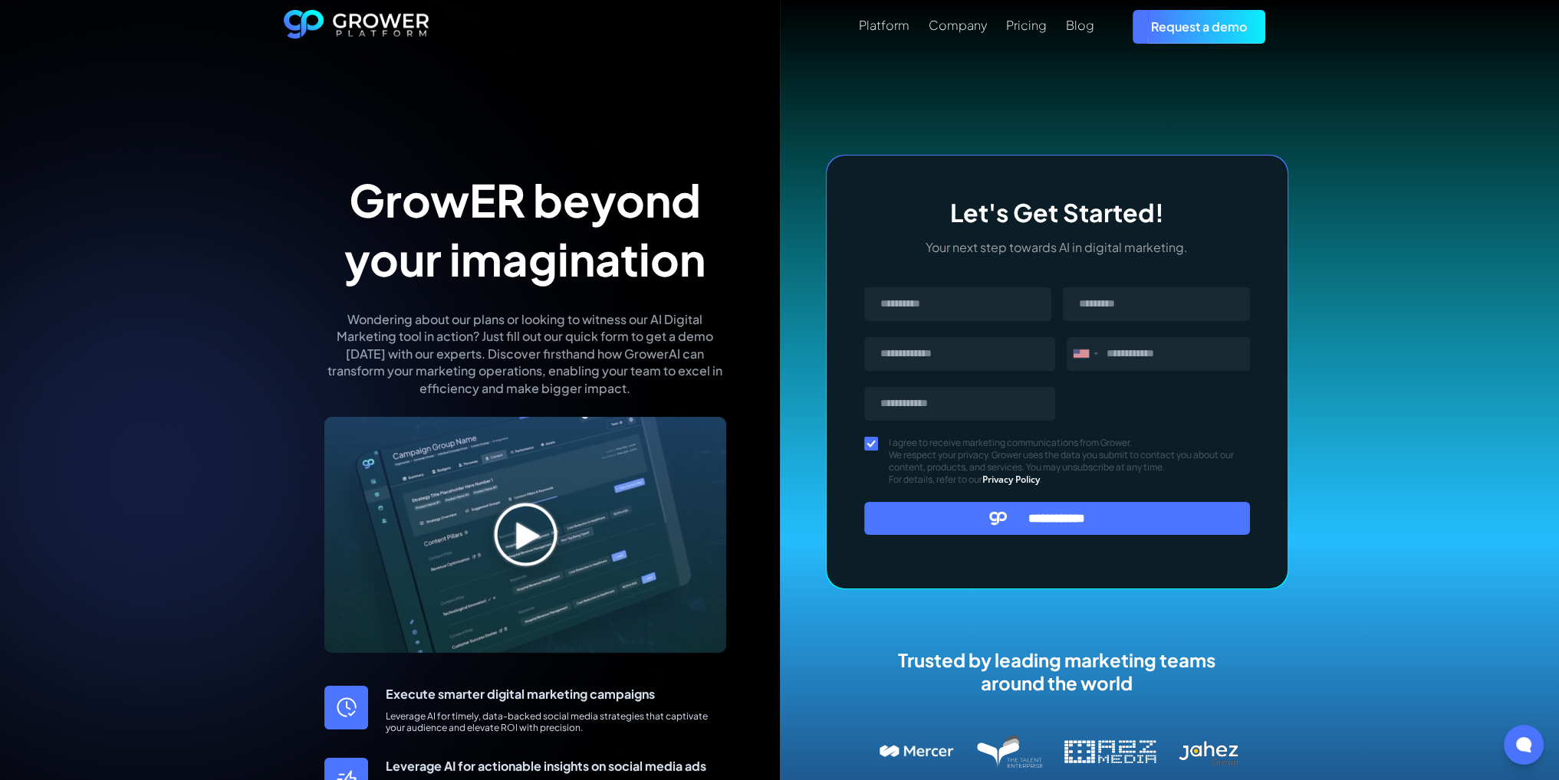
click at [519, 534] on img at bounding box center [525, 535] width 402 height 236
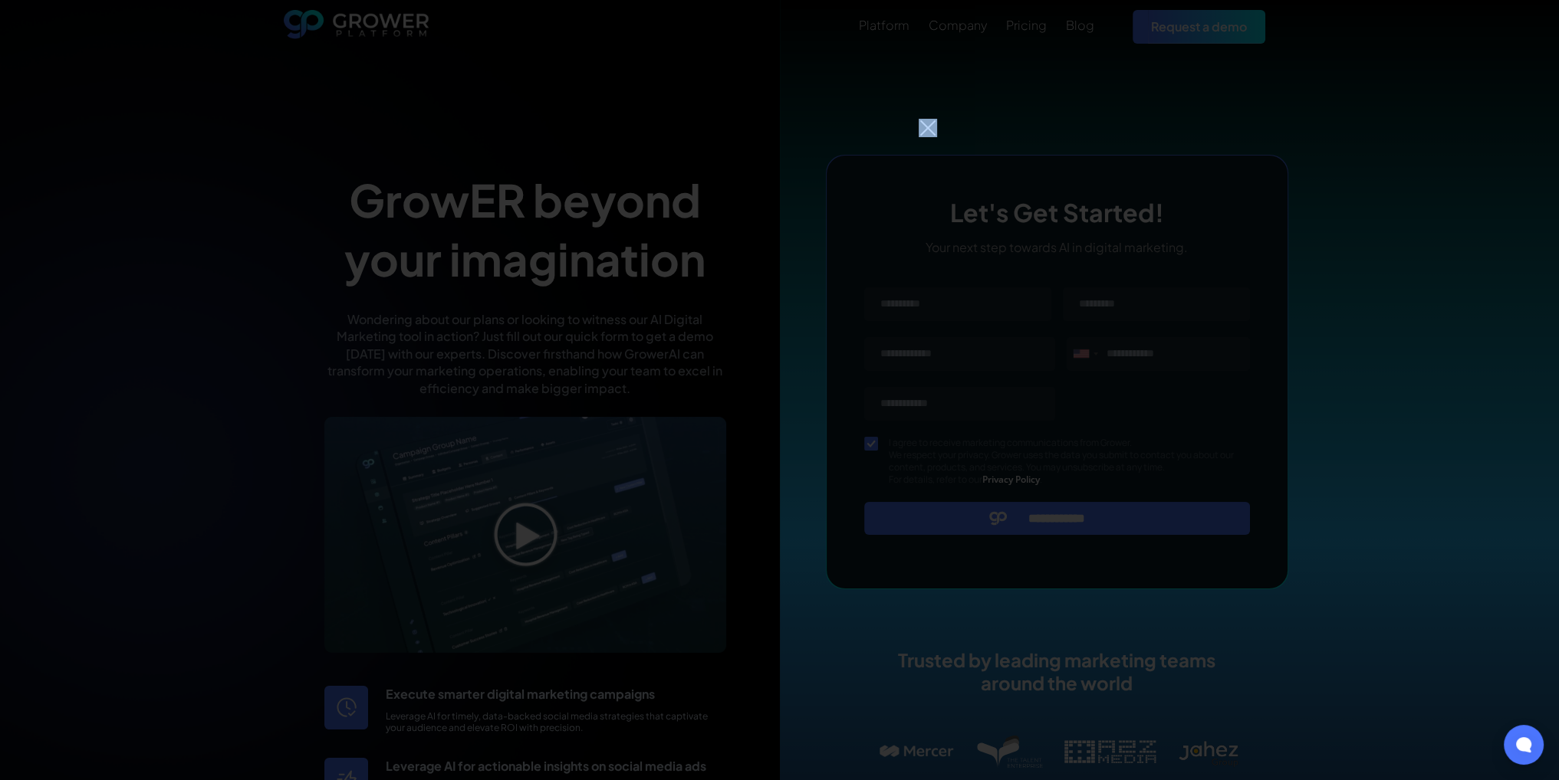
click at [935, 123] on div at bounding box center [779, 390] width 1559 height 780
click at [925, 126] on img at bounding box center [927, 128] width 18 height 18
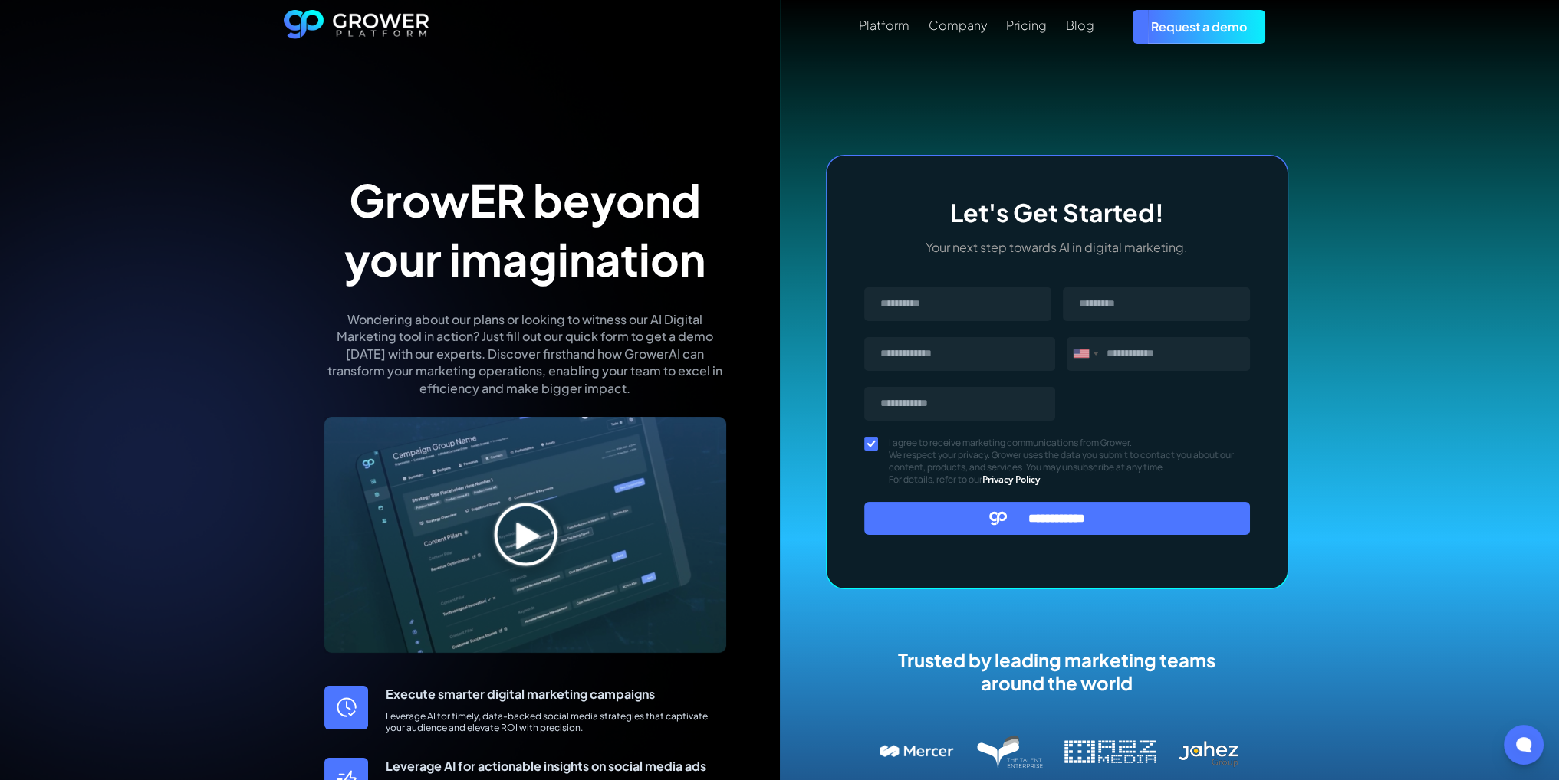
click at [1221, 27] on link "Request a demo" at bounding box center [1198, 26] width 133 height 33
click at [366, 15] on img "home" at bounding box center [357, 27] width 146 height 34
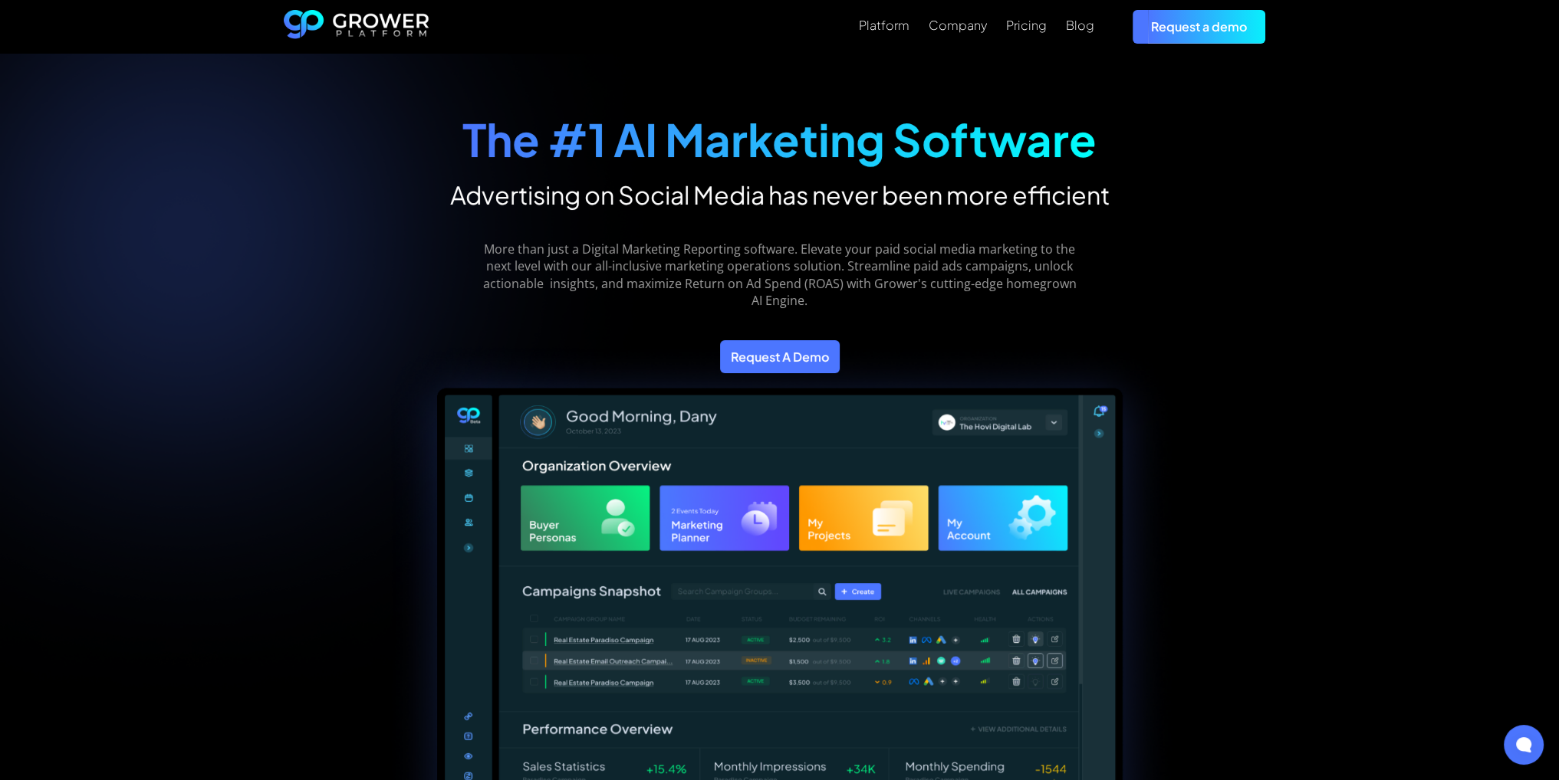
click at [1205, 27] on link "Request a demo" at bounding box center [1198, 26] width 133 height 33
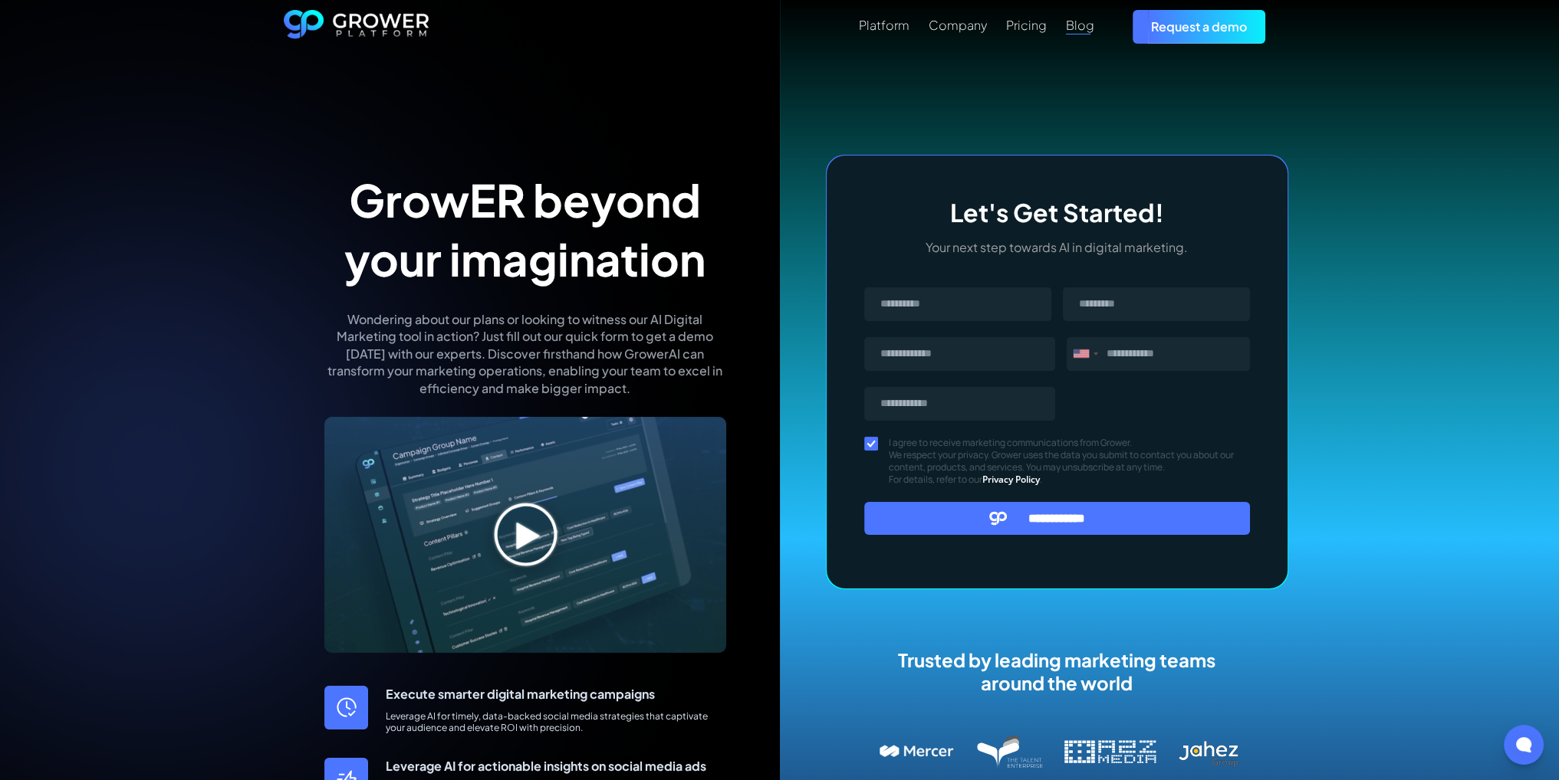
click at [1089, 26] on div "Blog" at bounding box center [1080, 25] width 28 height 15
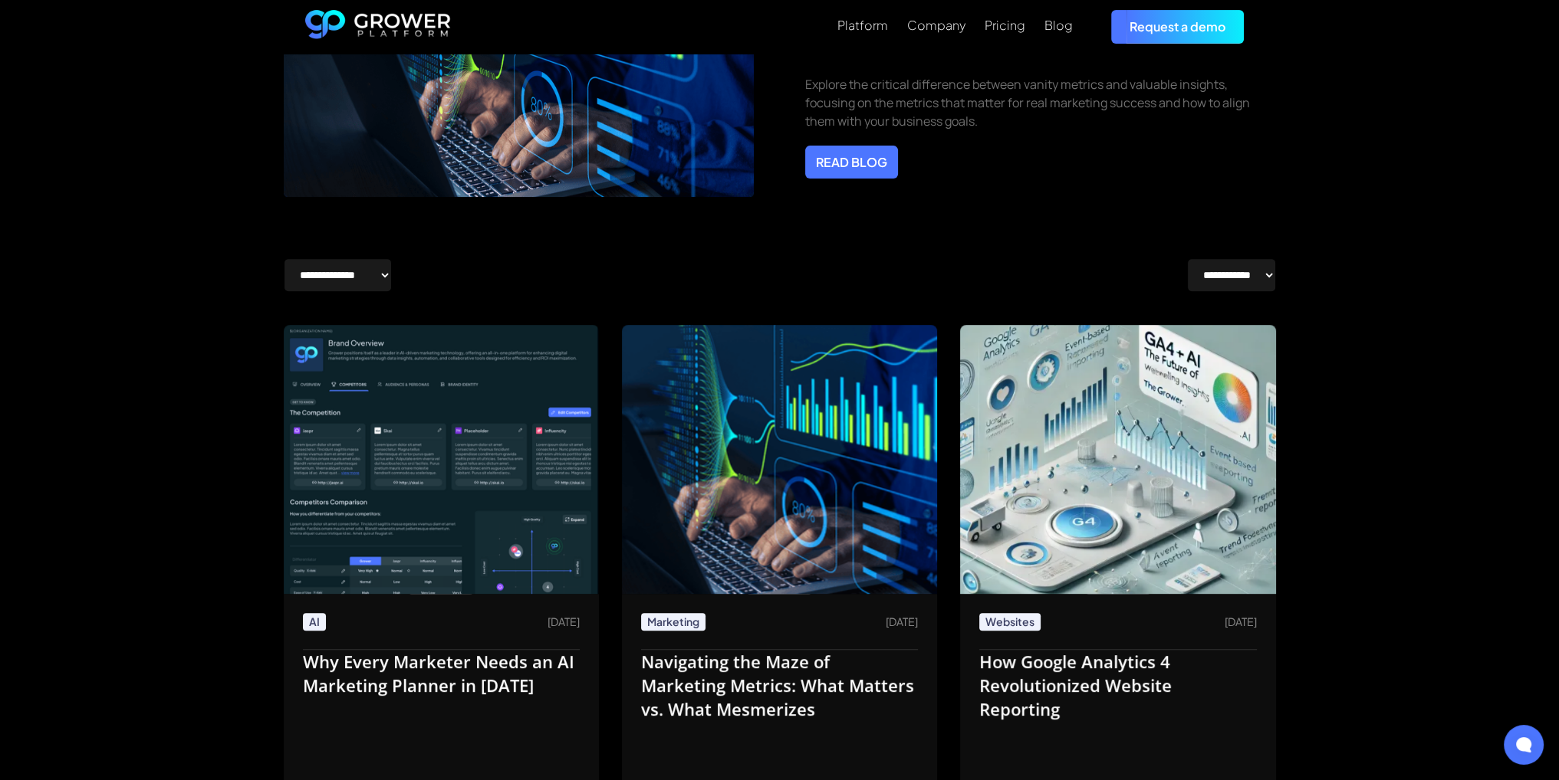
scroll to position [843, 0]
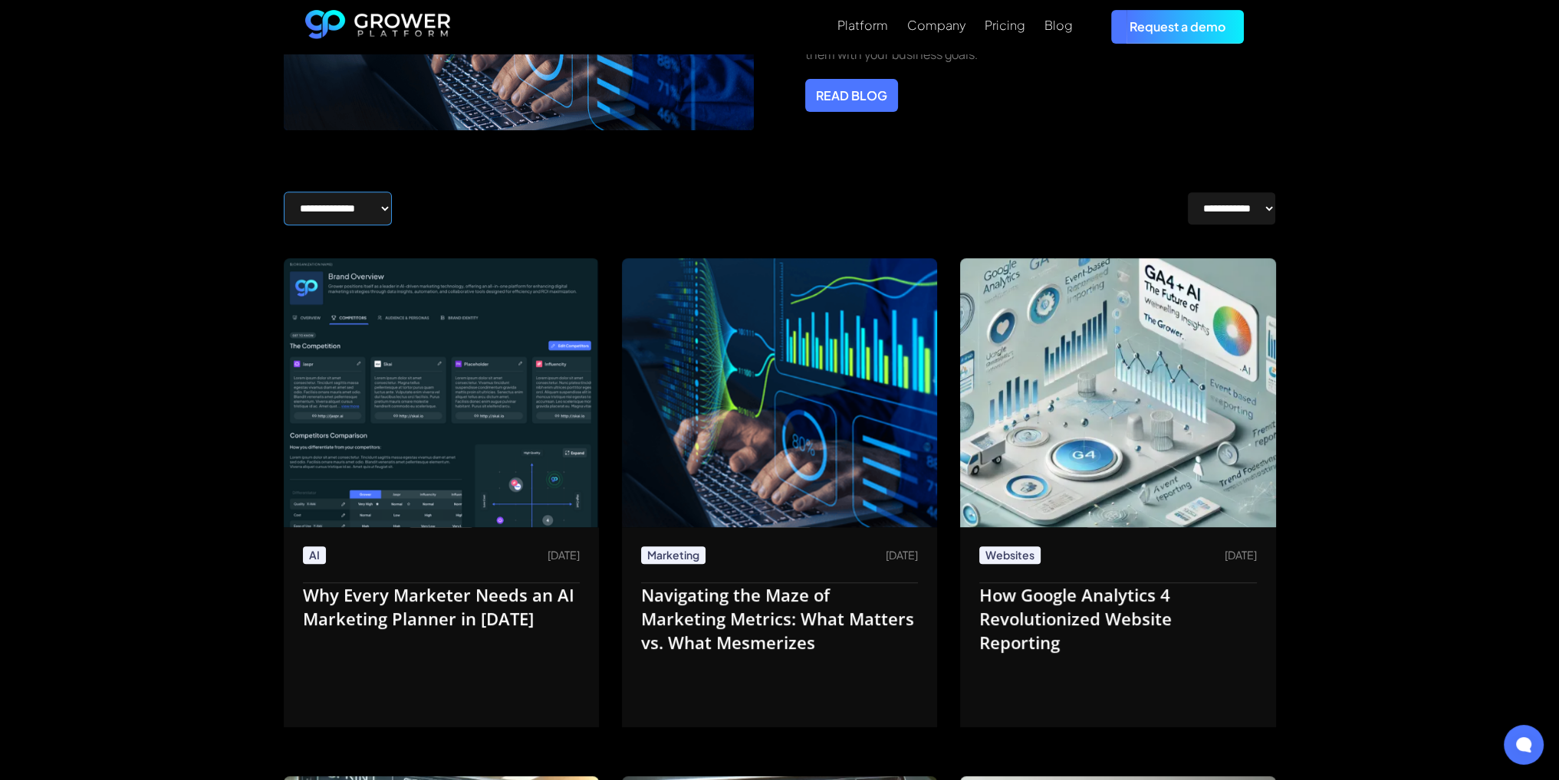
click at [392, 211] on select "**********" at bounding box center [338, 209] width 108 height 34
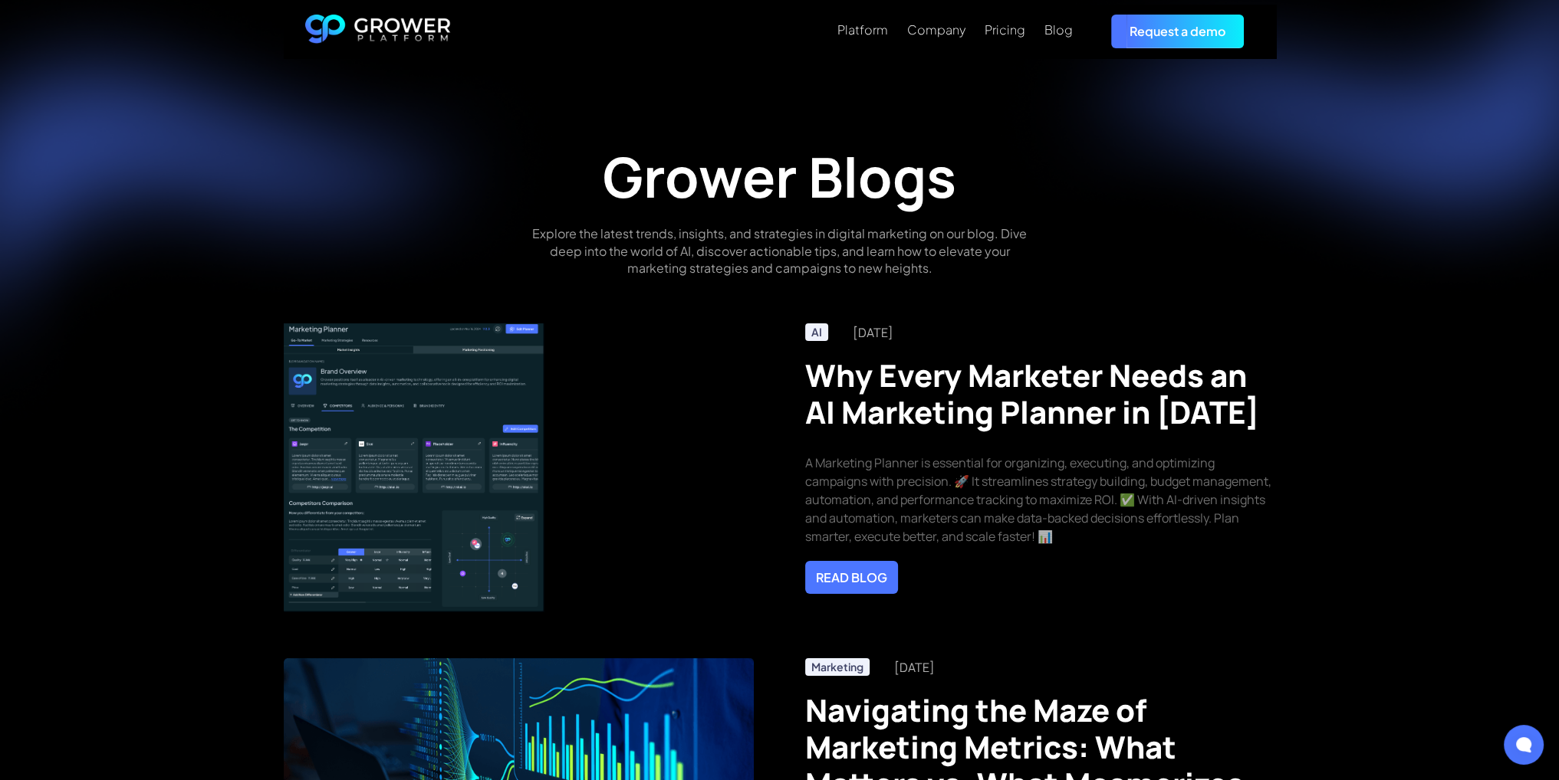
scroll to position [0, 0]
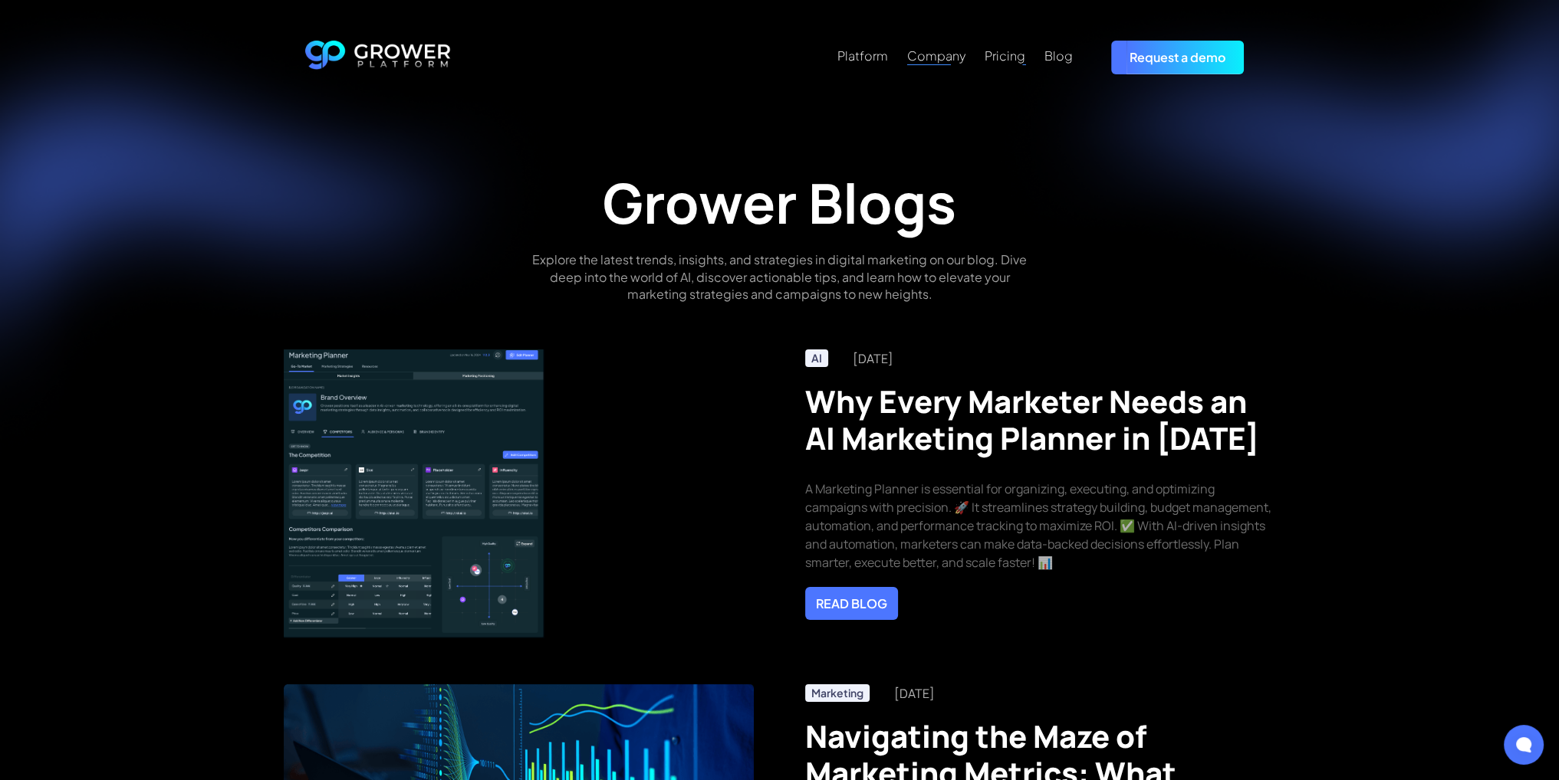
click at [939, 56] on div "Company" at bounding box center [936, 55] width 58 height 15
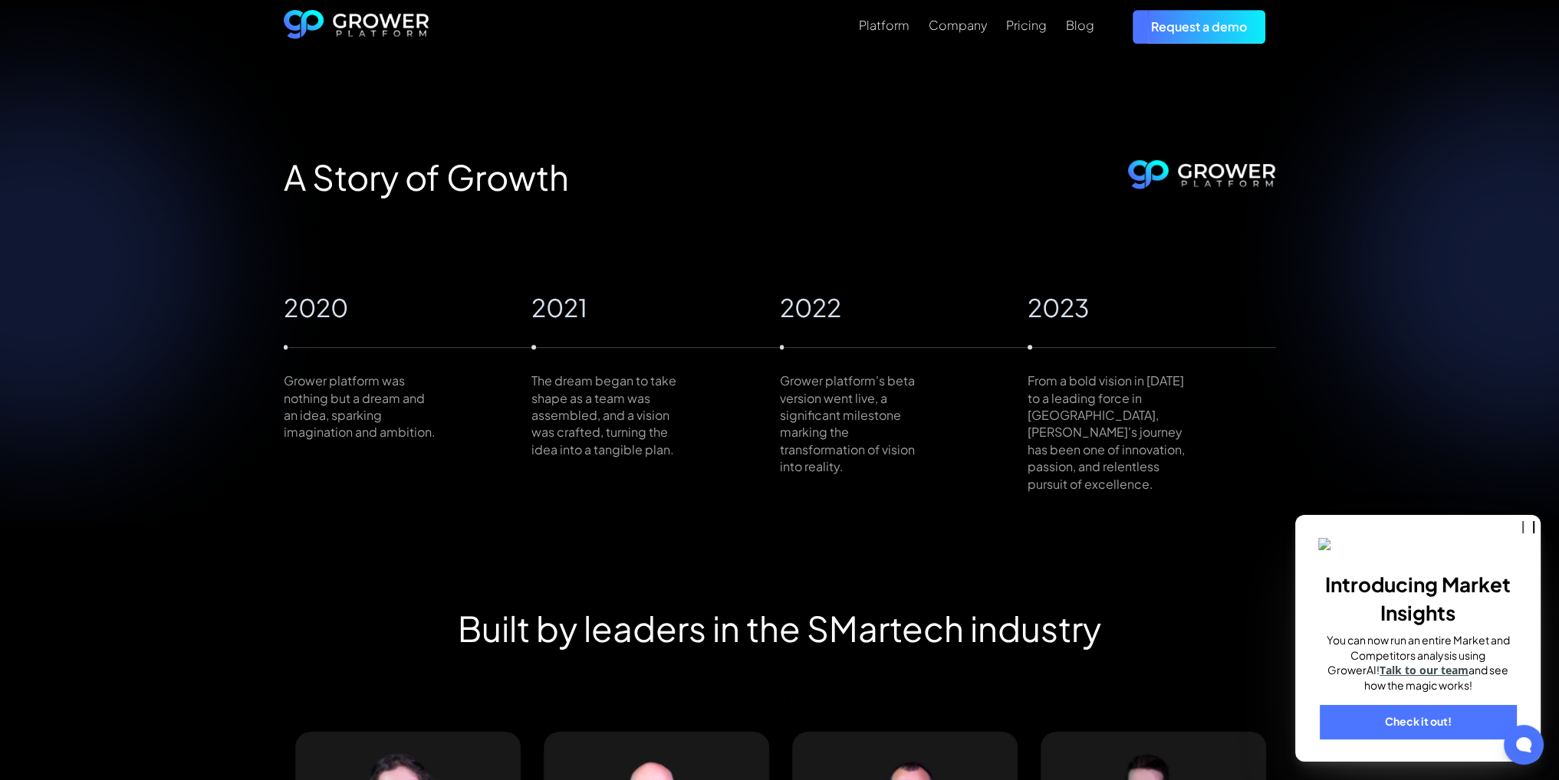
scroll to position [1303, 0]
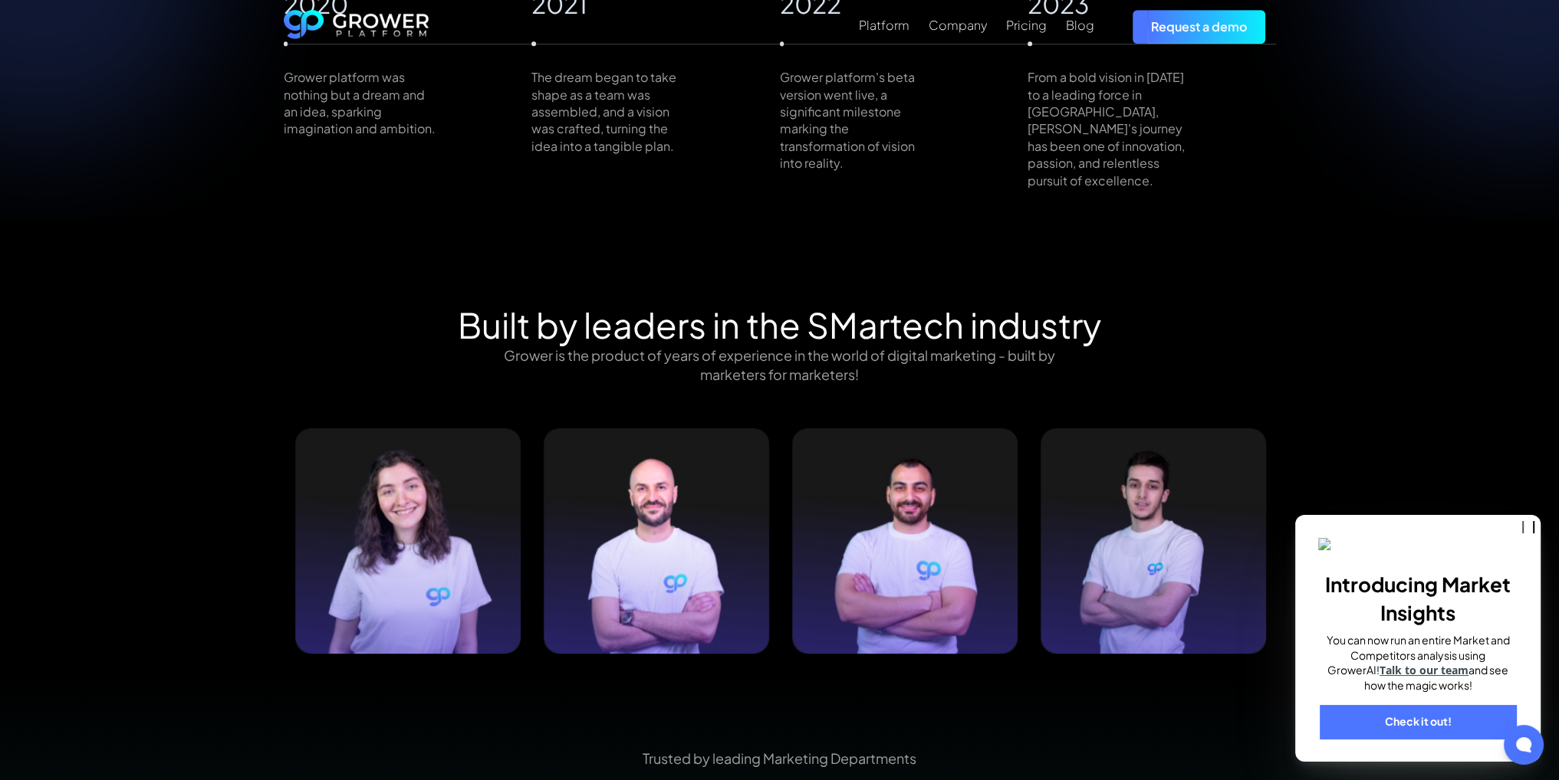
click at [1465, 523] on div "Introducing Market Insights You can now run an entire Market and Competitors an…" at bounding box center [1417, 638] width 245 height 247
click at [1454, 463] on div "Built by leaders in the SMartech industry Grower is the product of years of exp…" at bounding box center [779, 489] width 1559 height 371
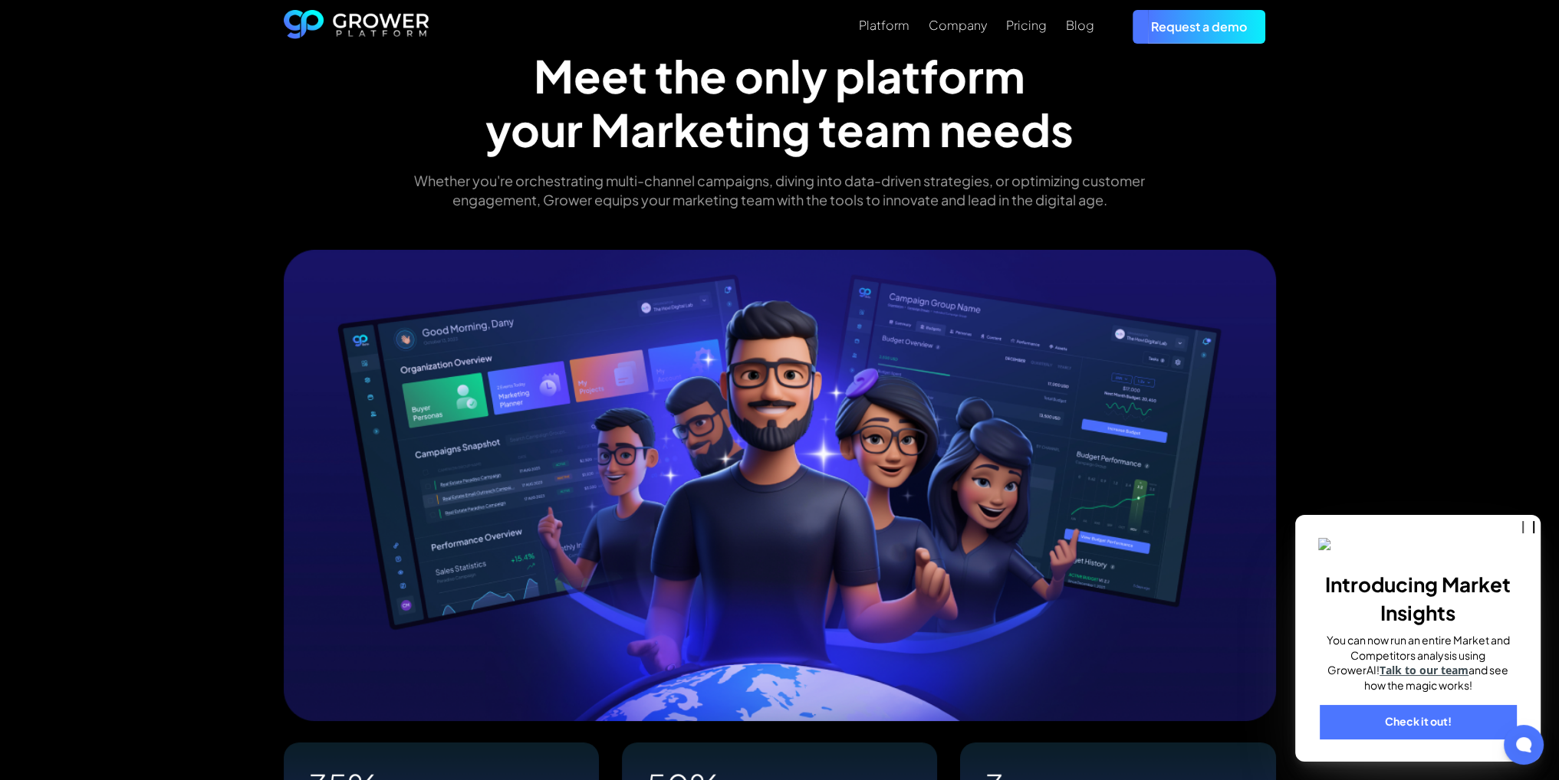
scroll to position [0, 0]
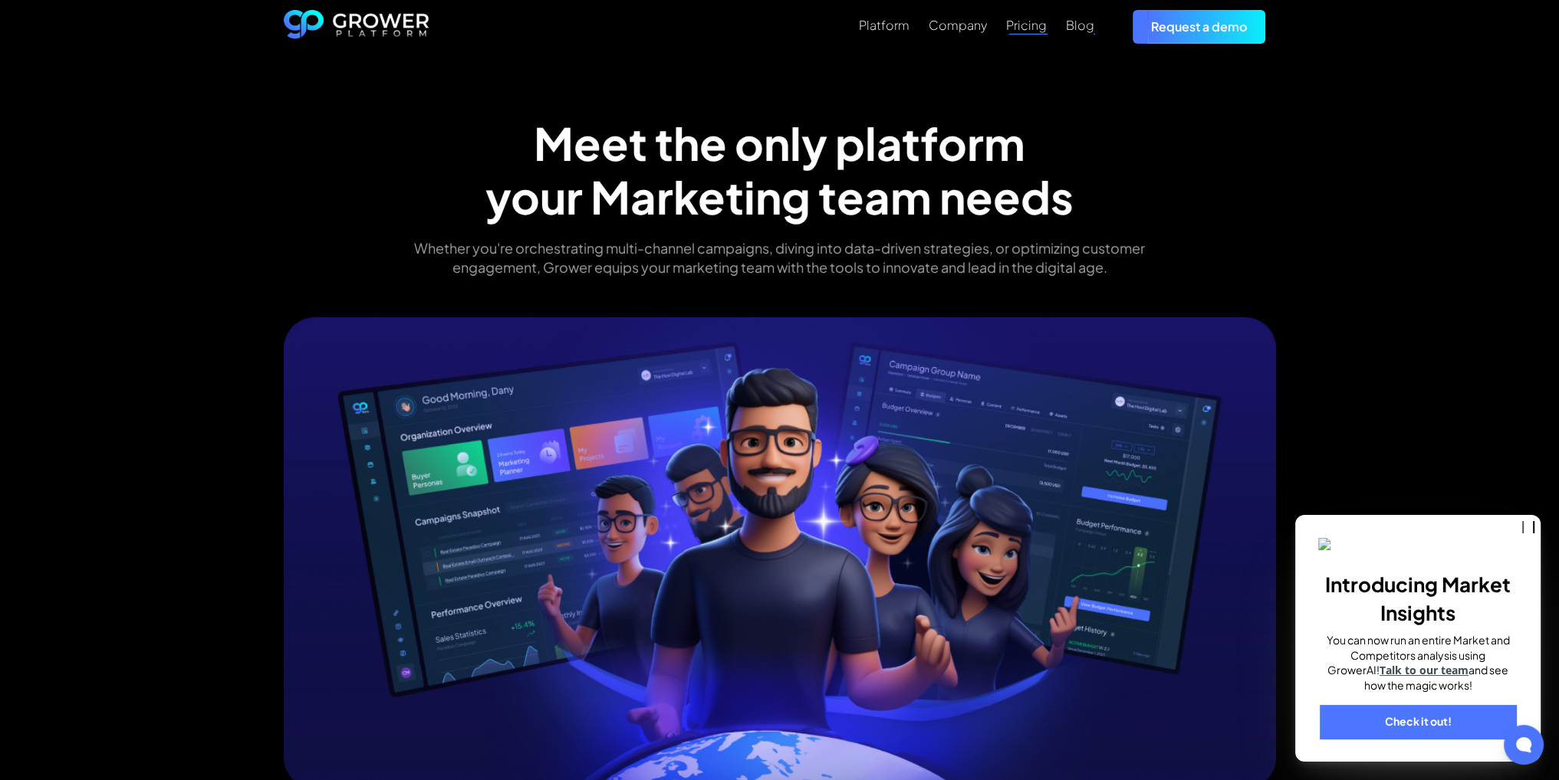
click at [1039, 27] on div "Pricing" at bounding box center [1026, 25] width 41 height 15
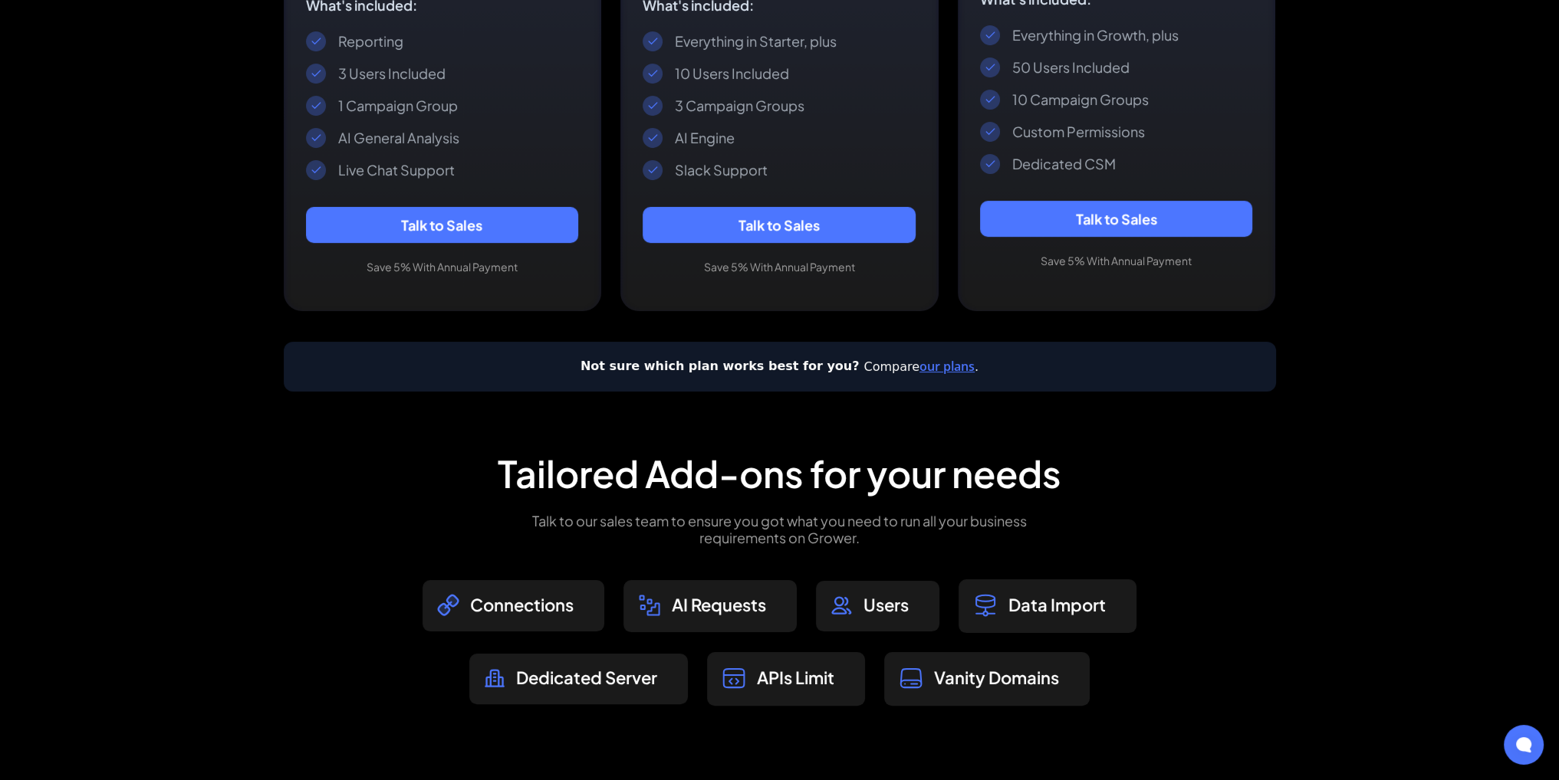
scroll to position [767, 0]
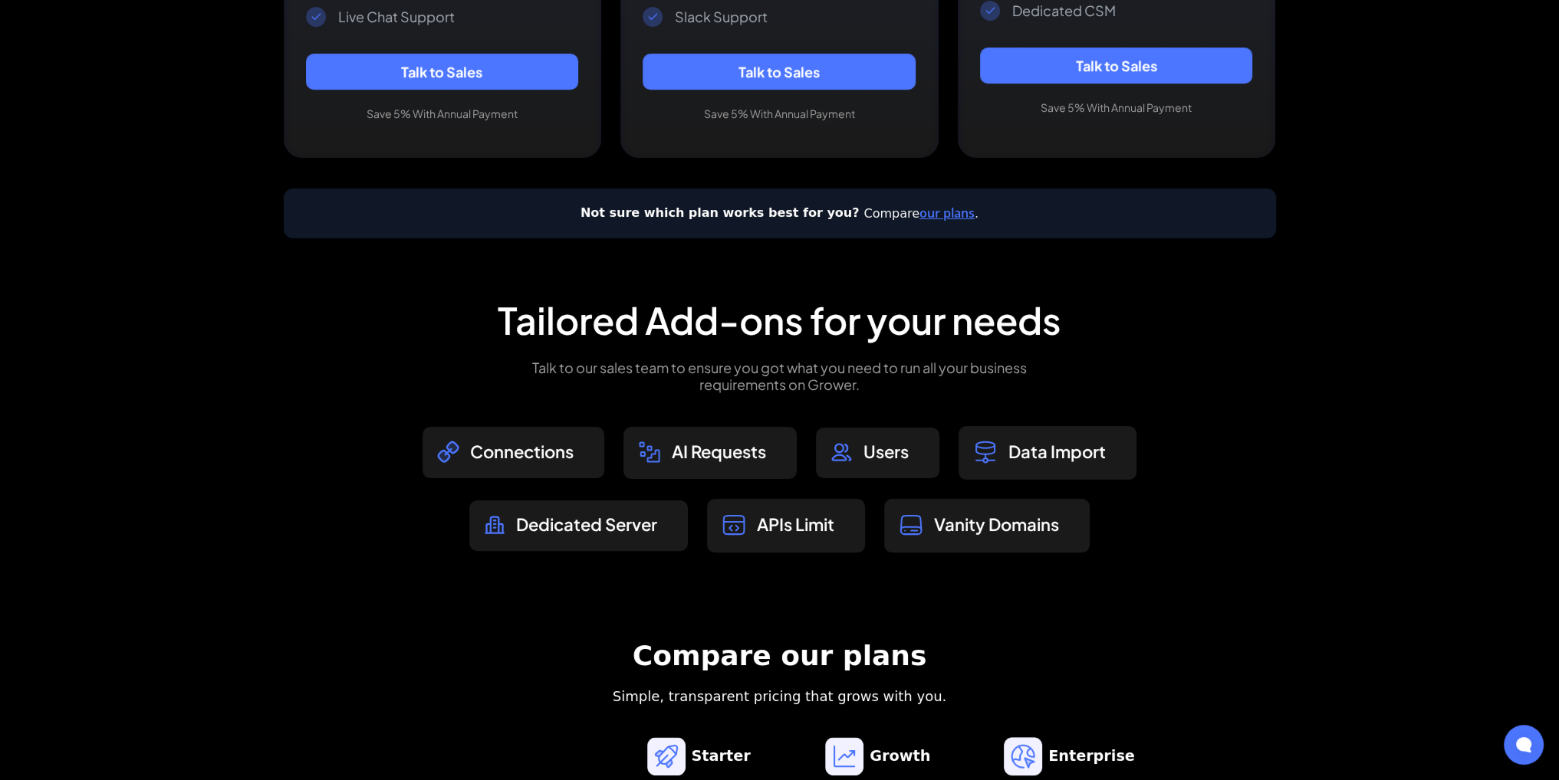
click at [937, 209] on link "our plans" at bounding box center [946, 213] width 55 height 17
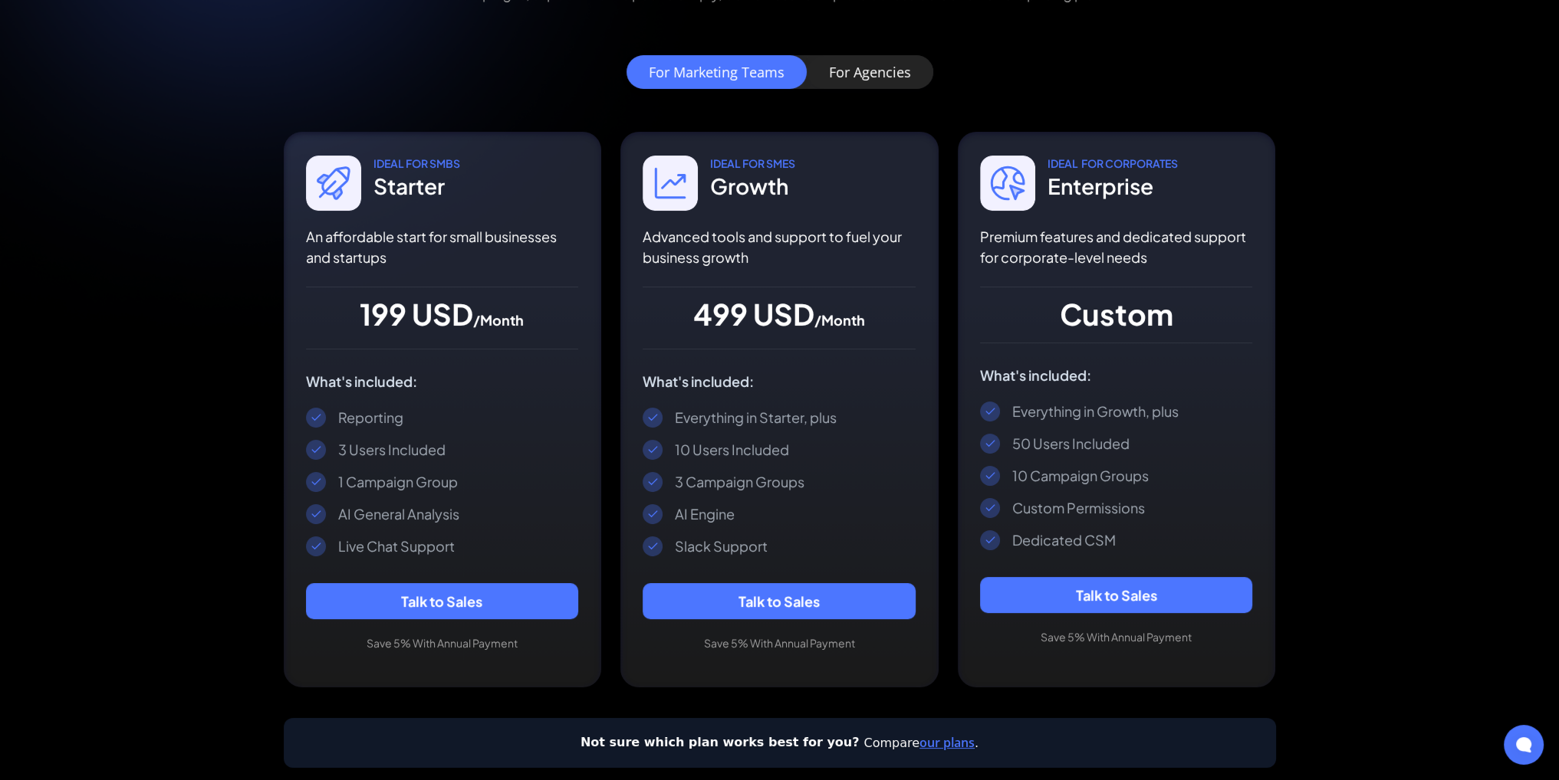
scroll to position [153, 0]
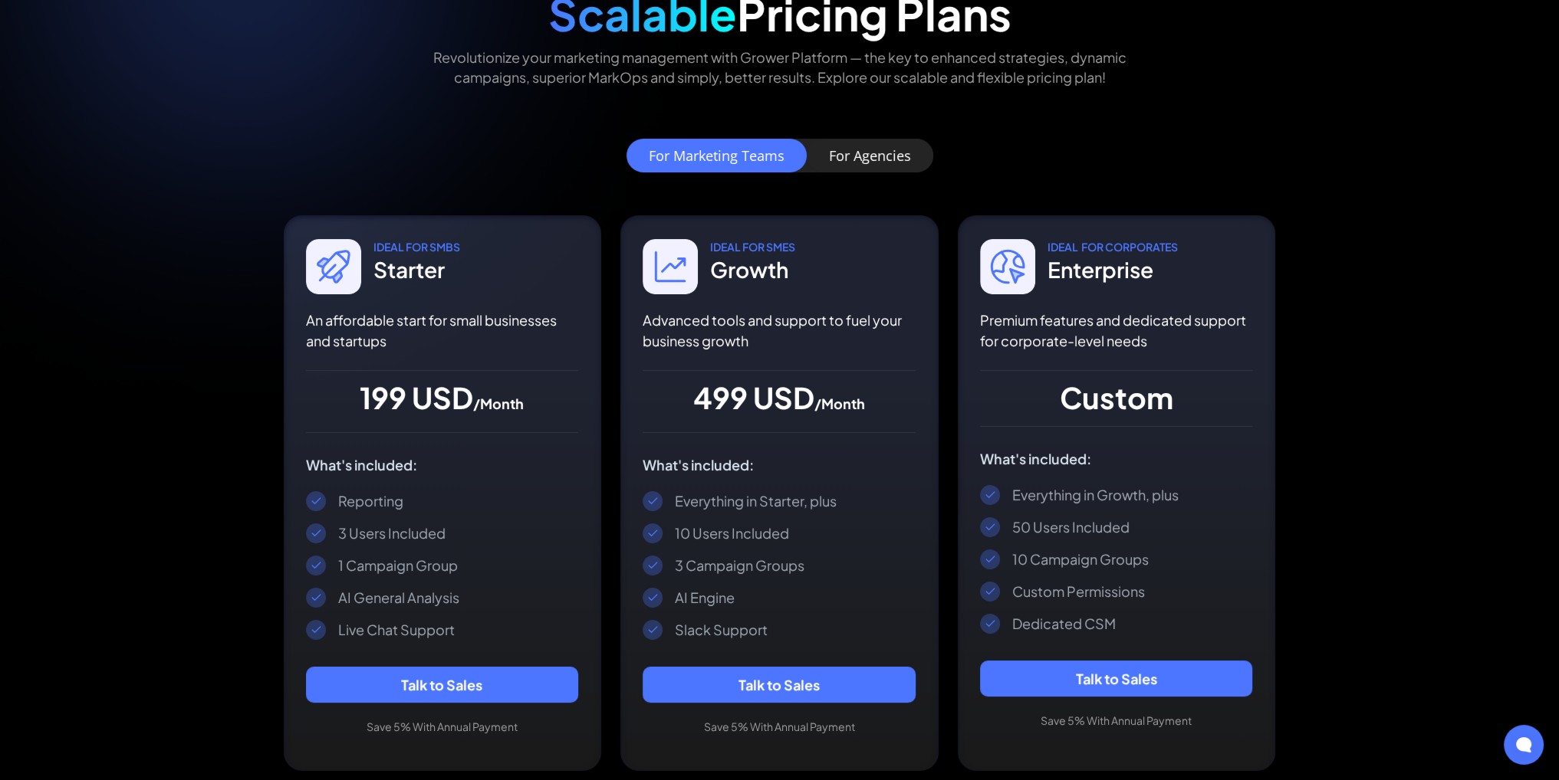
drag, startPoint x: 880, startPoint y: 149, endPoint x: 889, endPoint y: 155, distance: 10.7
click at [880, 149] on div "For Agencies" at bounding box center [870, 155] width 82 height 15
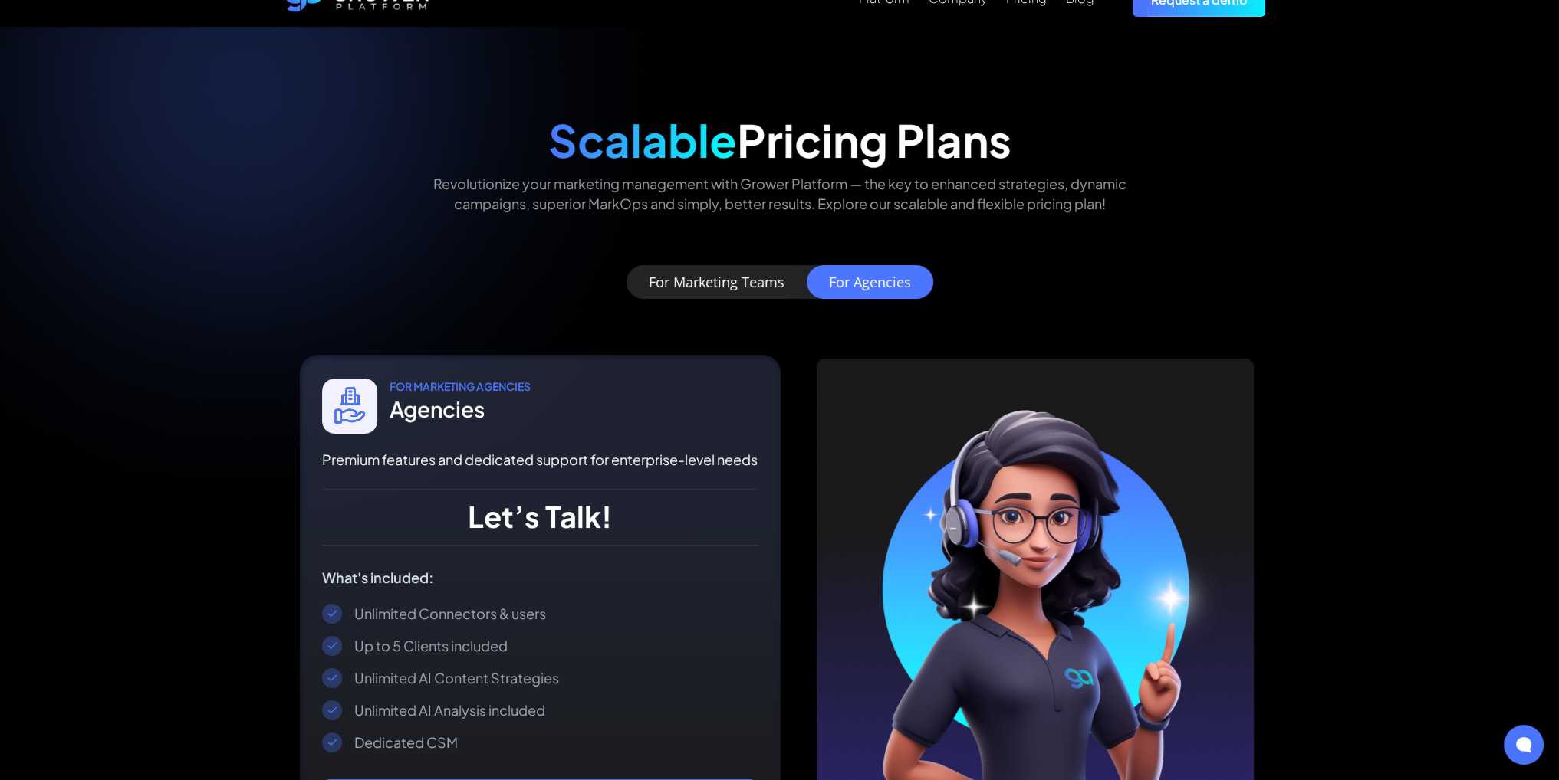
scroll to position [0, 0]
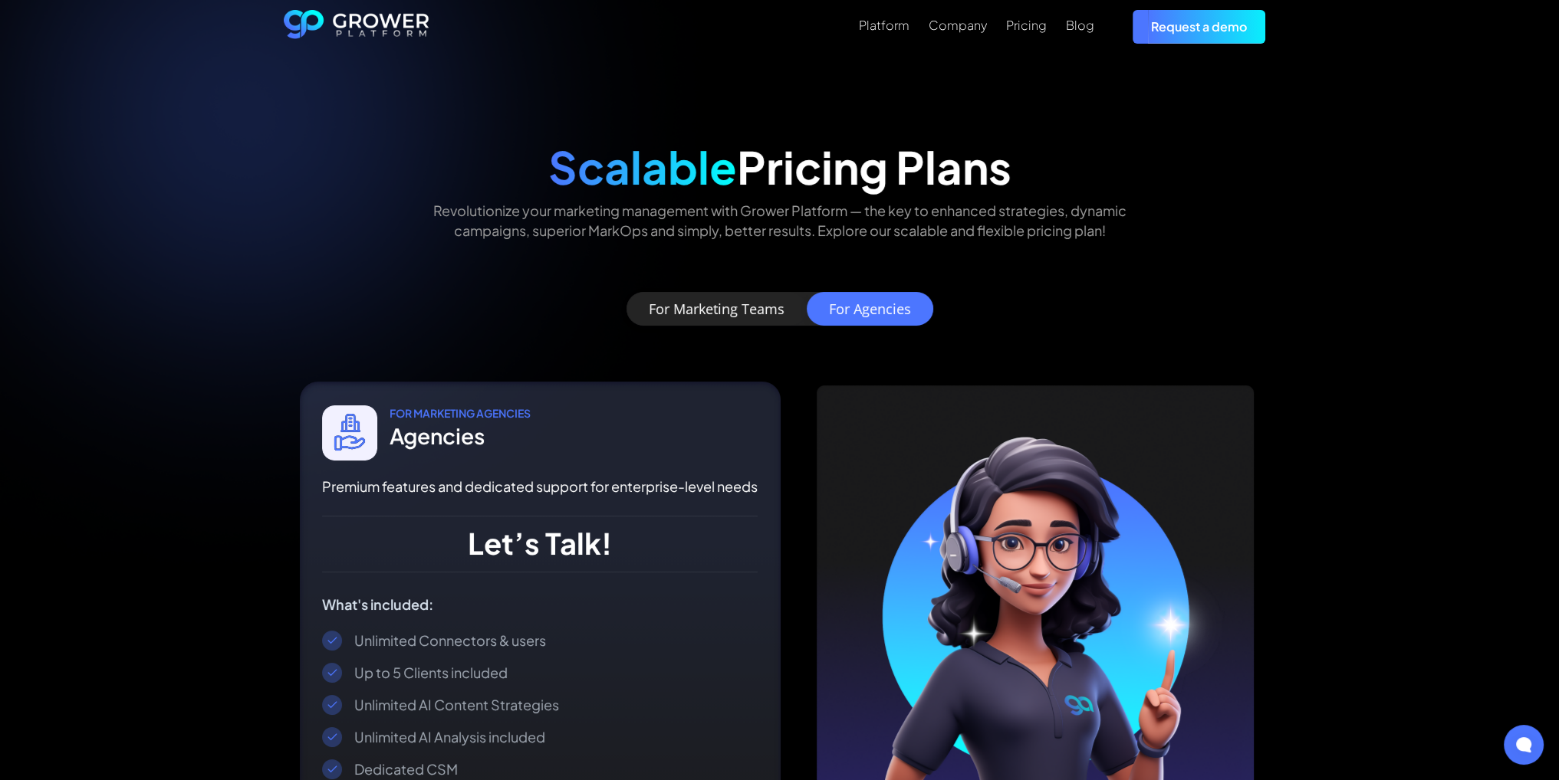
click at [379, 12] on img "home" at bounding box center [357, 27] width 146 height 34
